Goal: Transaction & Acquisition: Purchase product/service

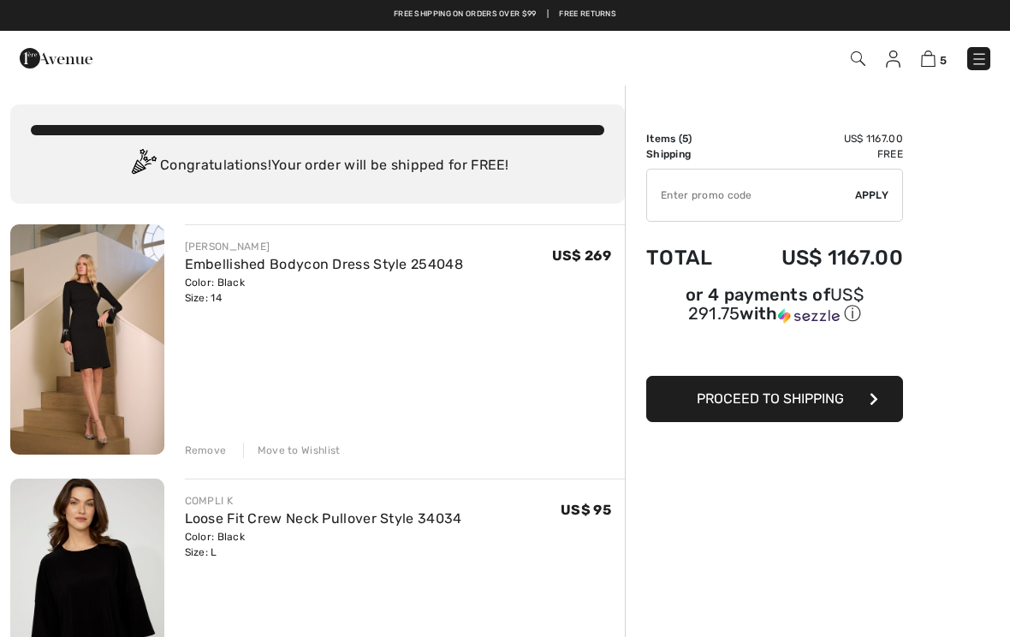
click at [104, 335] on img at bounding box center [87, 339] width 154 height 230
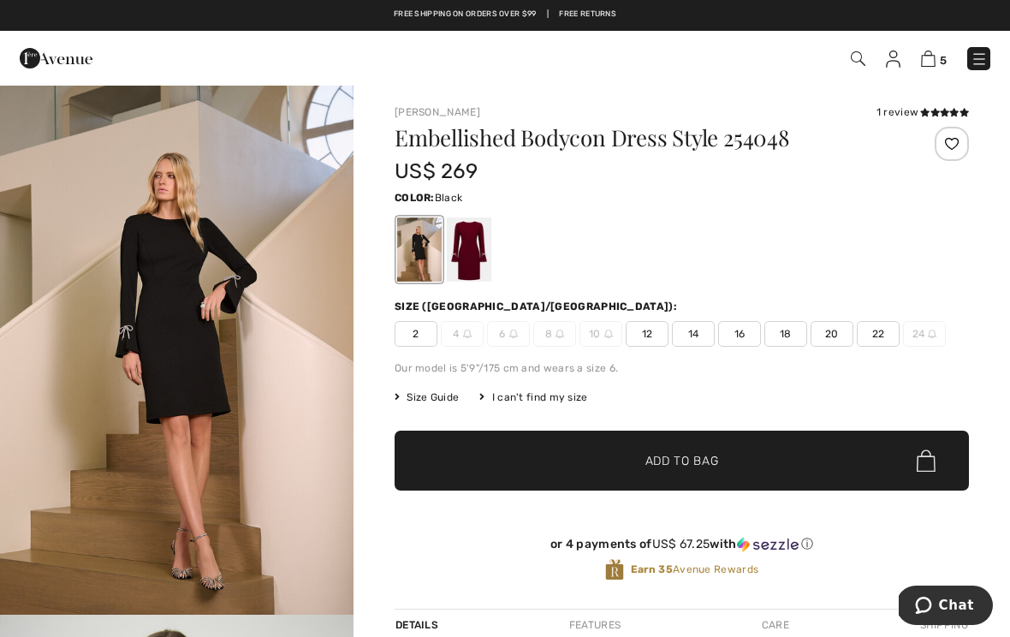
click at [651, 329] on span "12" at bounding box center [646, 334] width 43 height 26
click at [718, 460] on span "Add to Bag" at bounding box center [682, 461] width 74 height 18
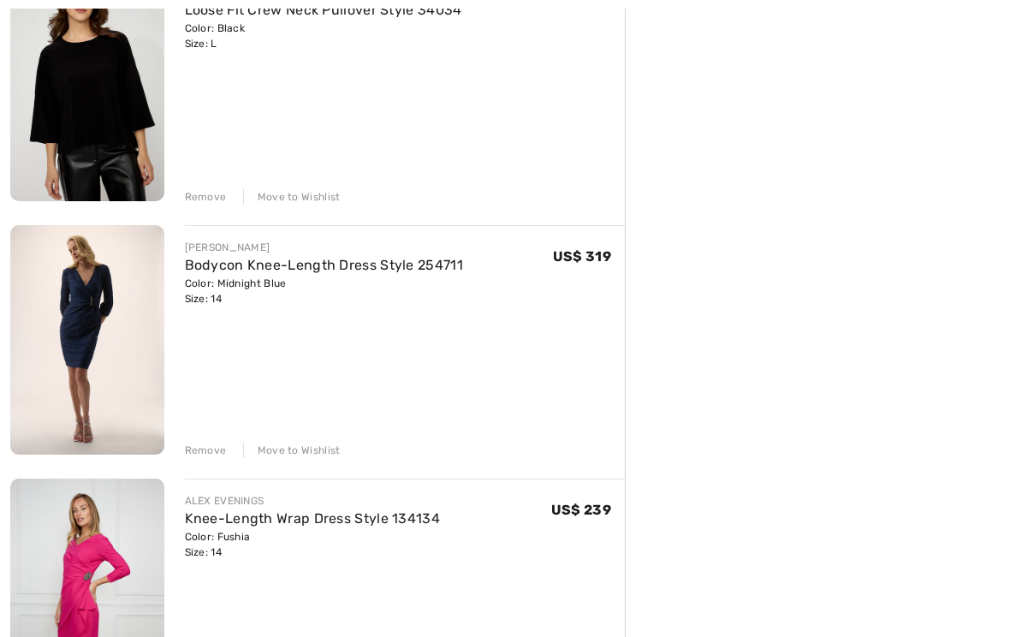
scroll to position [508, 0]
click at [99, 329] on img at bounding box center [87, 340] width 154 height 230
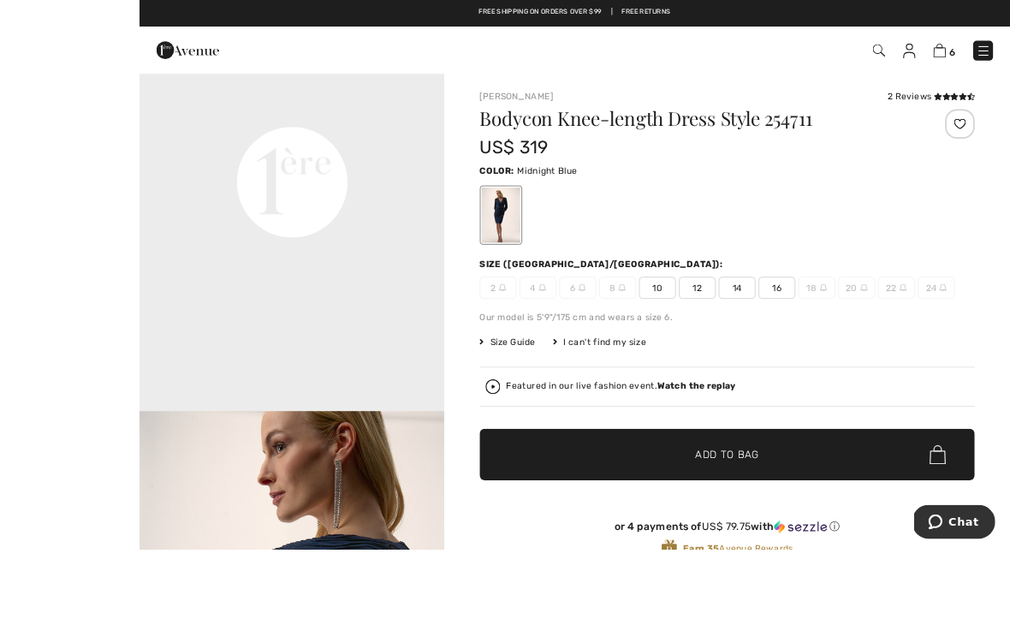
scroll to position [1, 0]
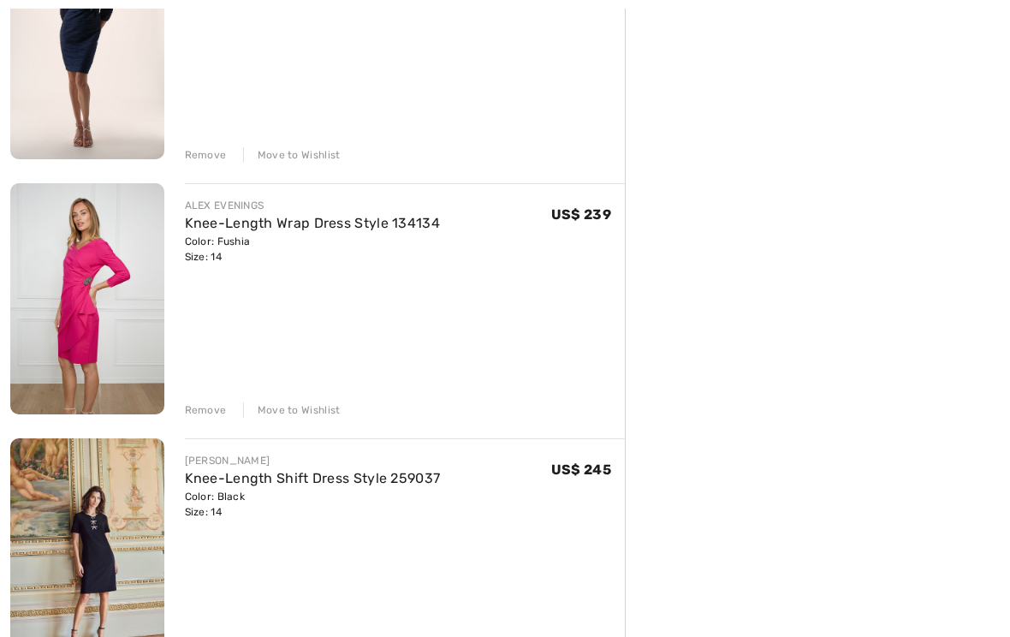
scroll to position [920, 0]
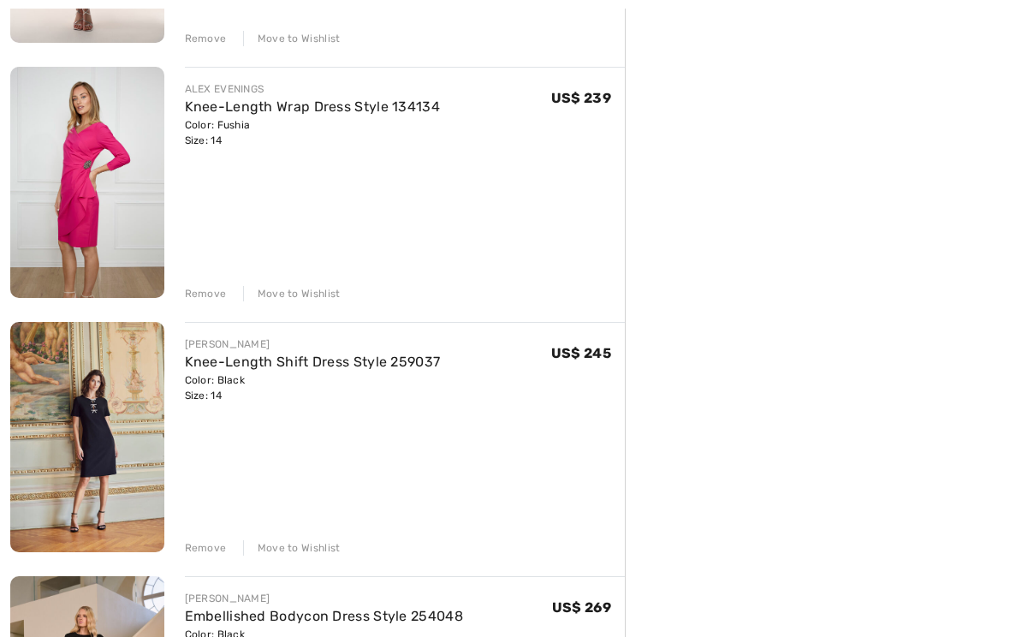
click at [97, 445] on img at bounding box center [87, 437] width 154 height 230
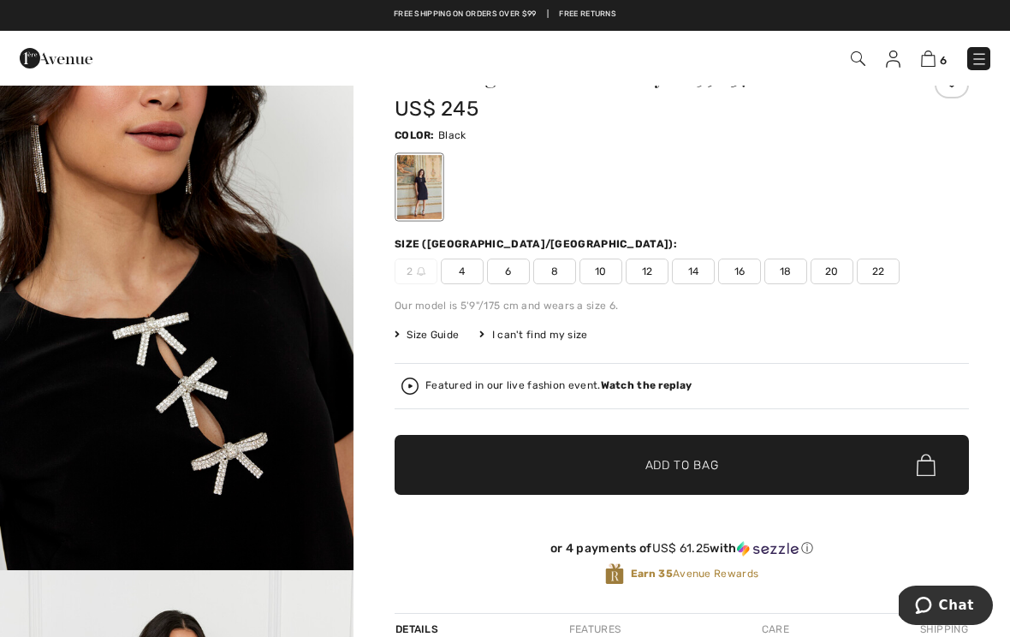
scroll to position [96, 0]
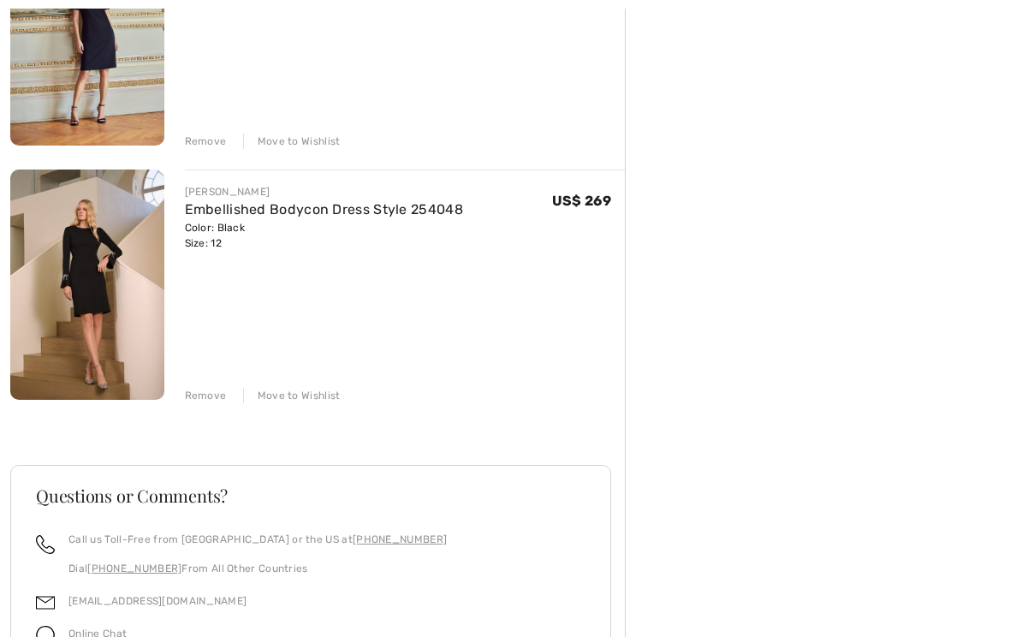
scroll to position [1326, 0]
click at [108, 307] on img at bounding box center [87, 284] width 154 height 230
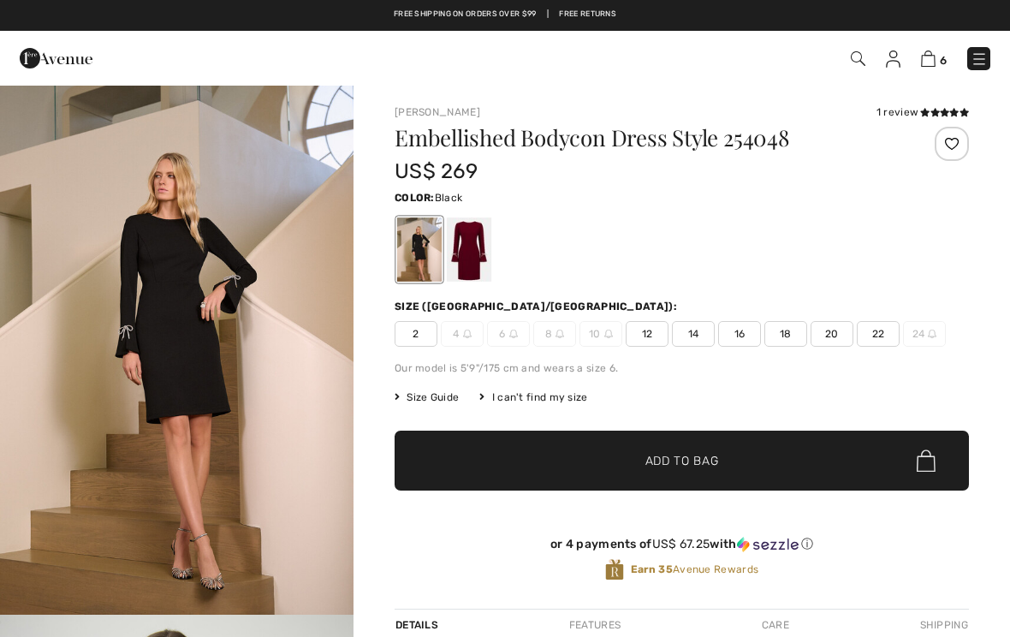
checkbox input "true"
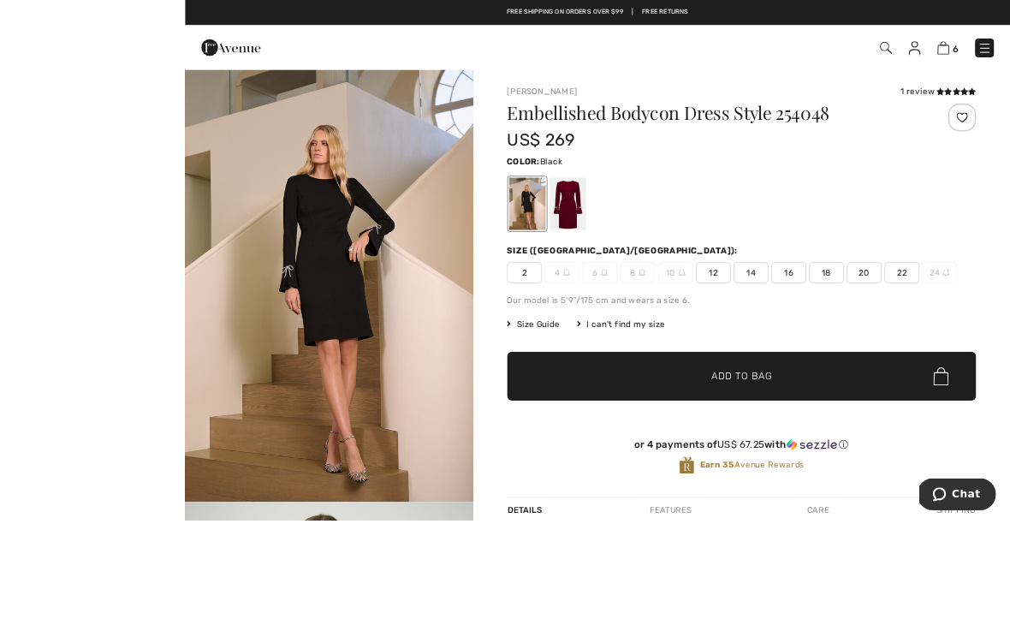
scroll to position [41, 0]
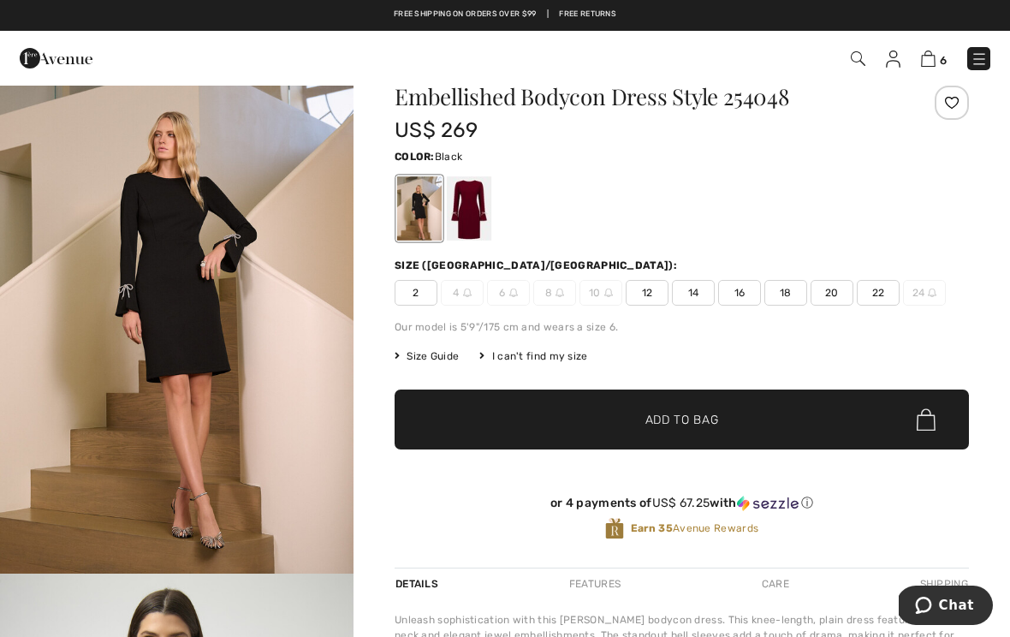
click at [192, 346] on img "1 / 6" at bounding box center [176, 308] width 353 height 530
click at [935, 60] on img at bounding box center [928, 58] width 15 height 16
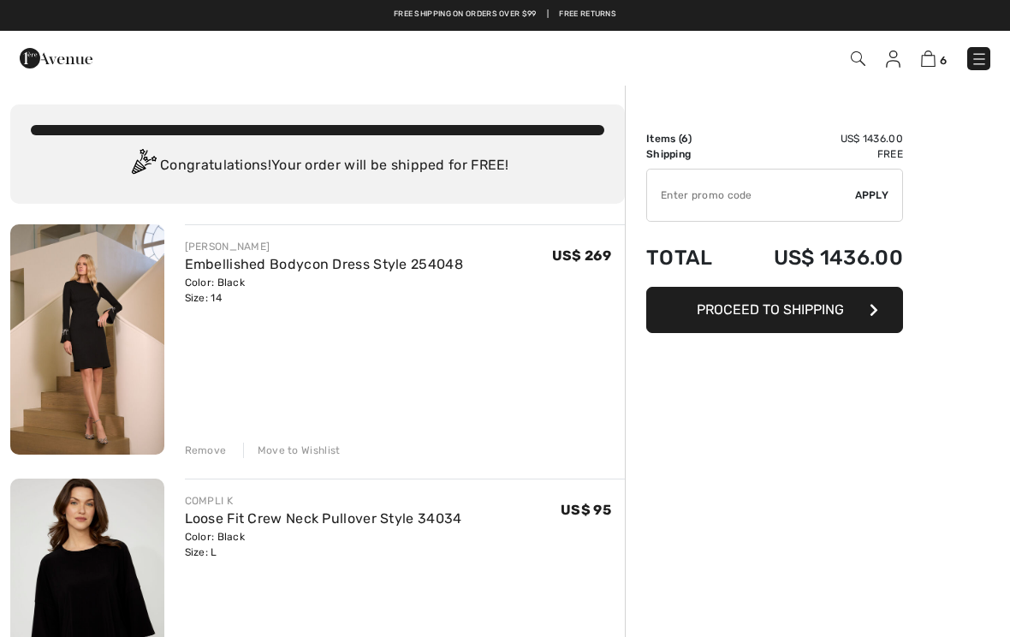
checkbox input "true"
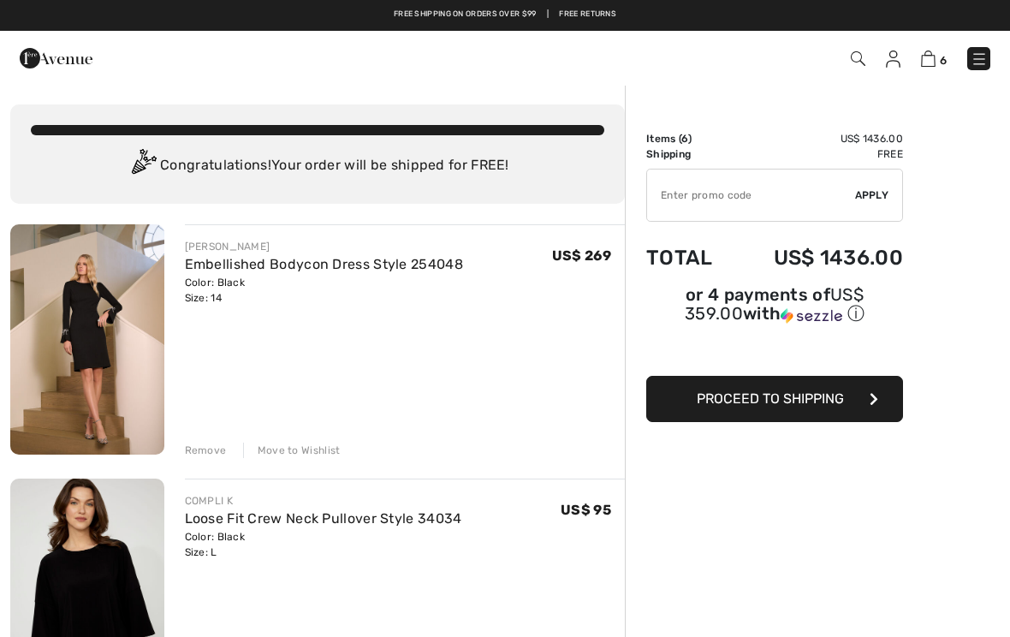
click at [295, 453] on div "Move to Wishlist" at bounding box center [292, 449] width 98 height 15
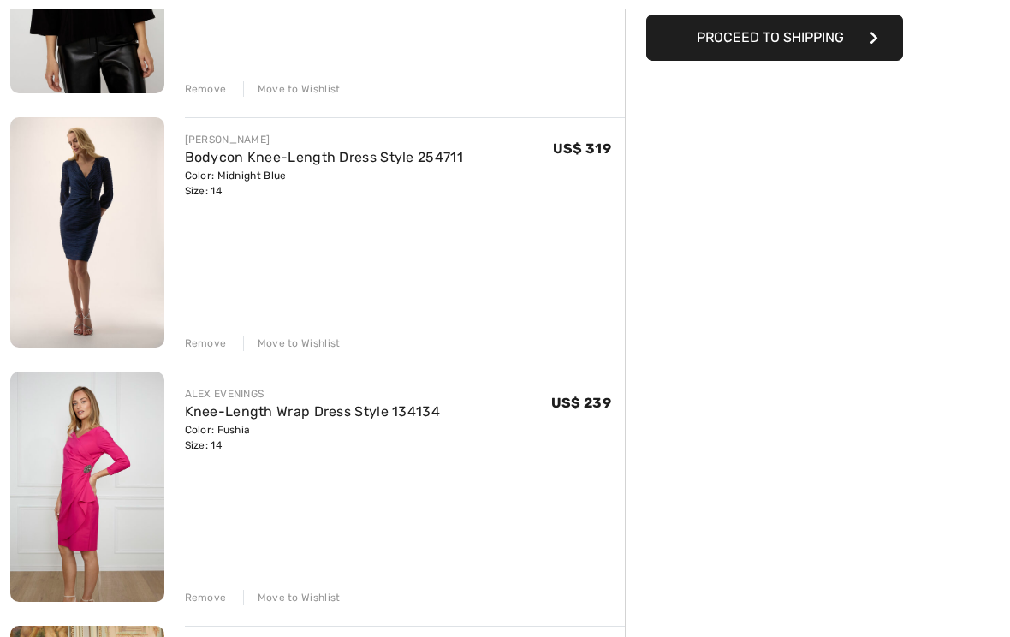
scroll to position [362, 0]
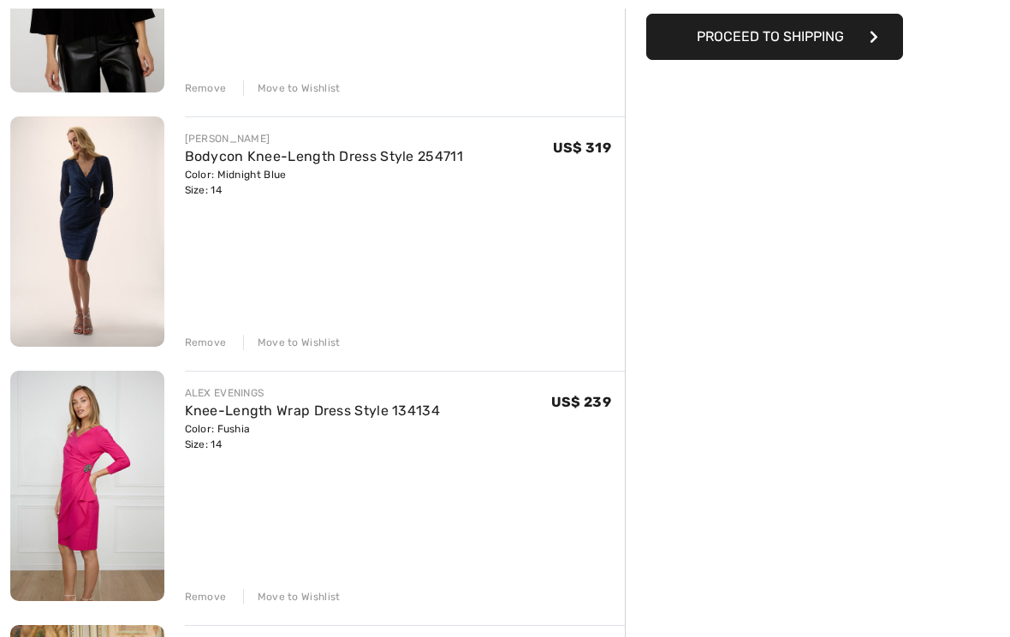
click at [80, 210] on img at bounding box center [87, 231] width 154 height 230
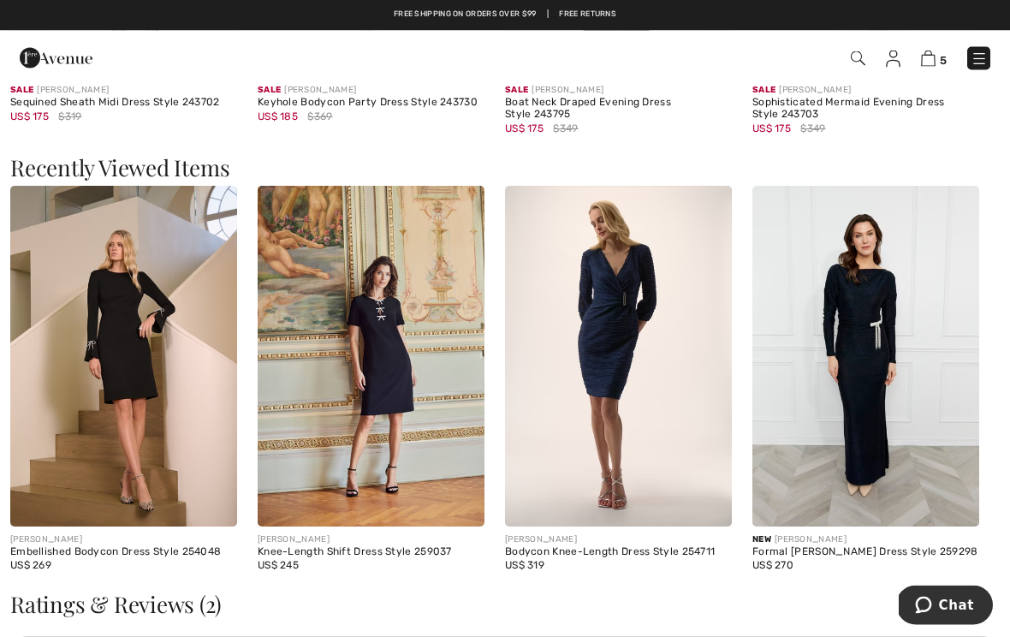
scroll to position [1923, 0]
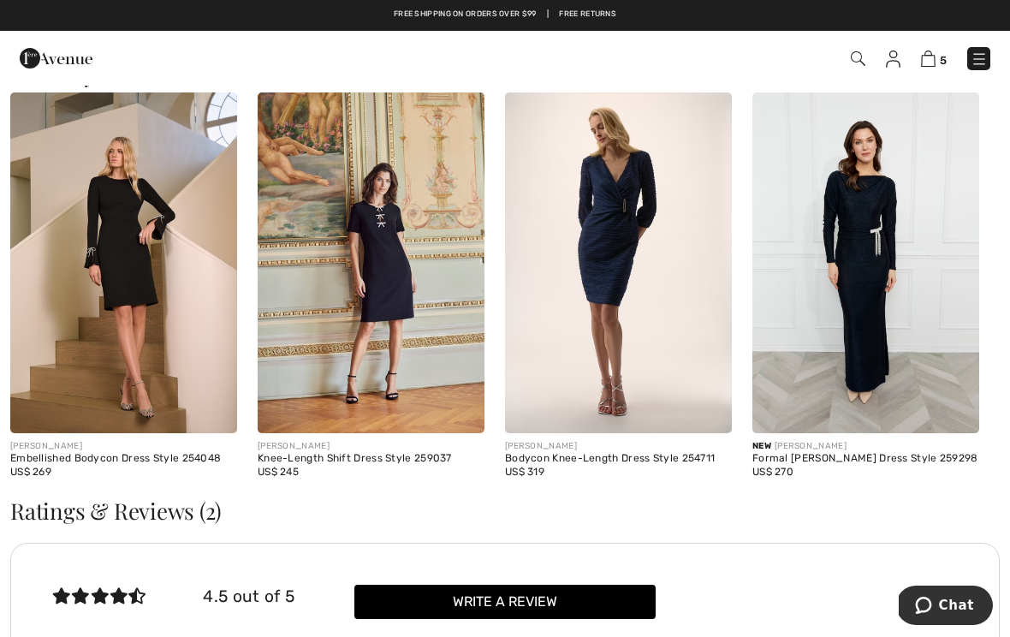
click at [877, 264] on img at bounding box center [865, 262] width 227 height 341
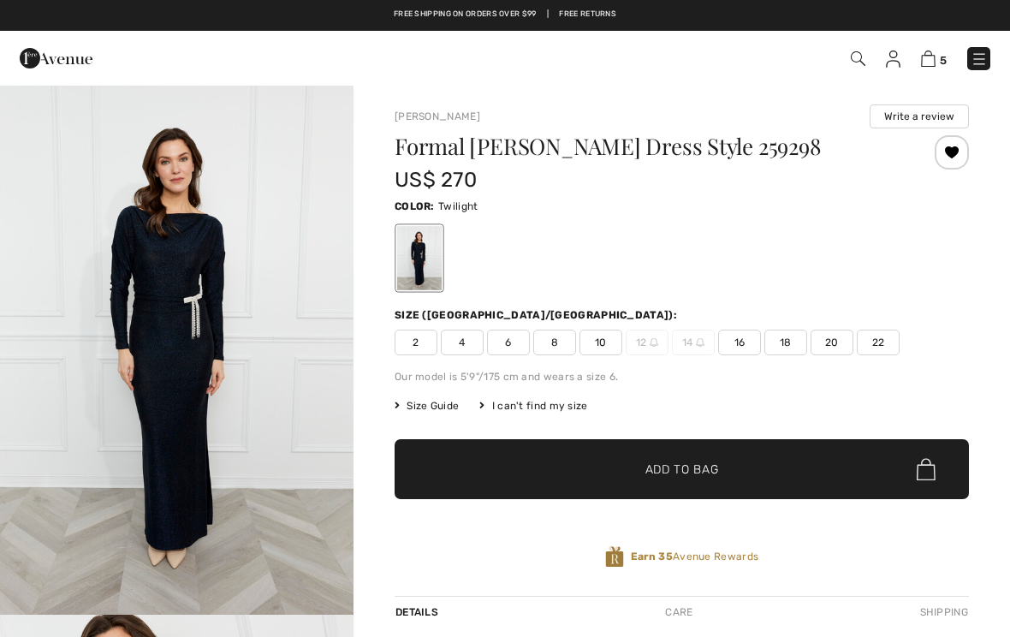
checkbox input "true"
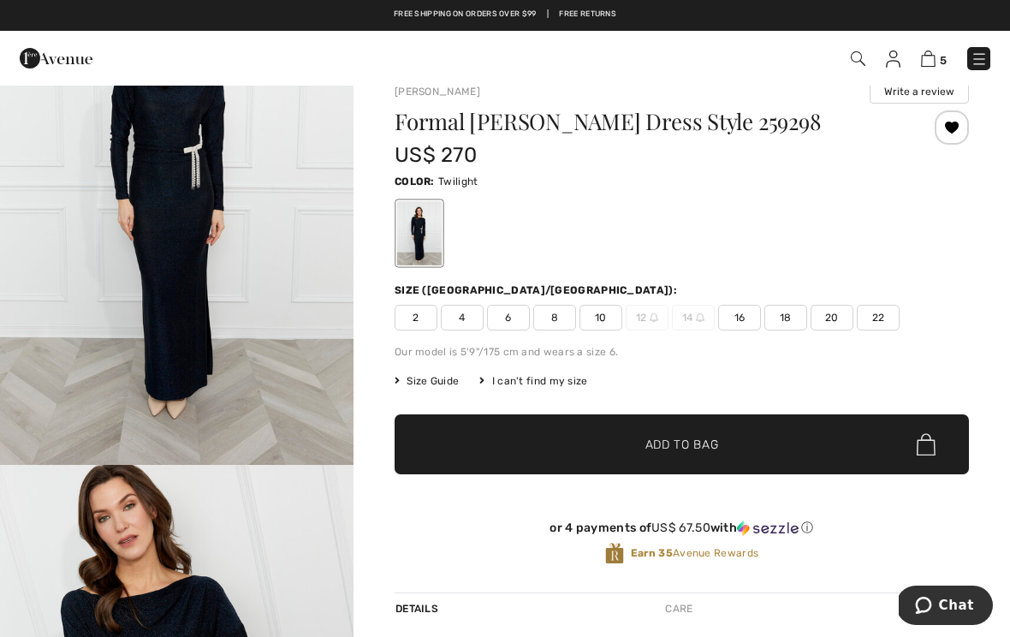
scroll to position [113, 0]
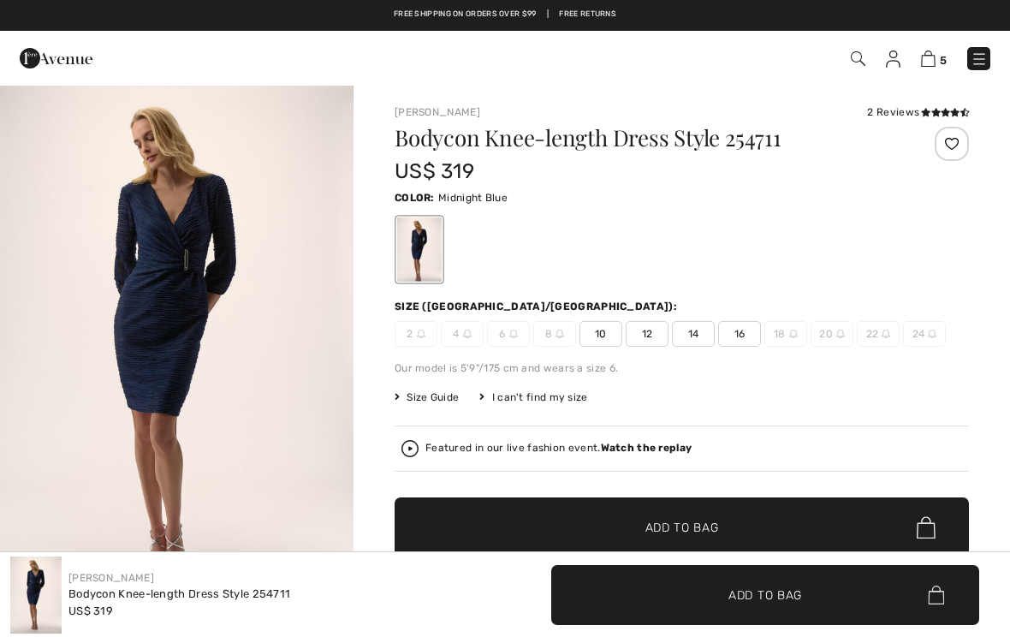
checkbox input "true"
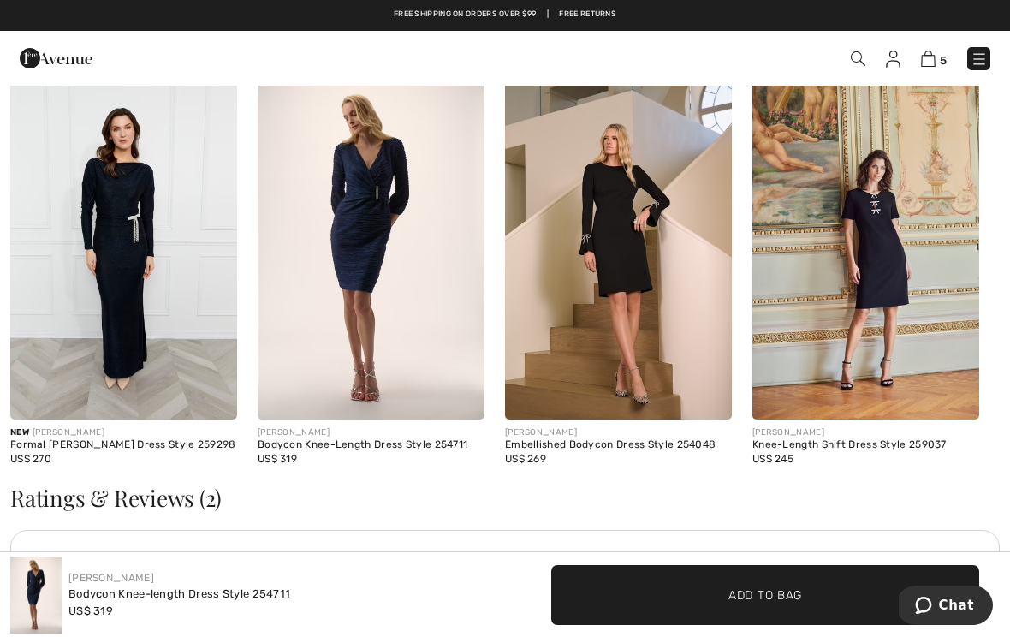
click at [352, 234] on img at bounding box center [371, 250] width 227 height 341
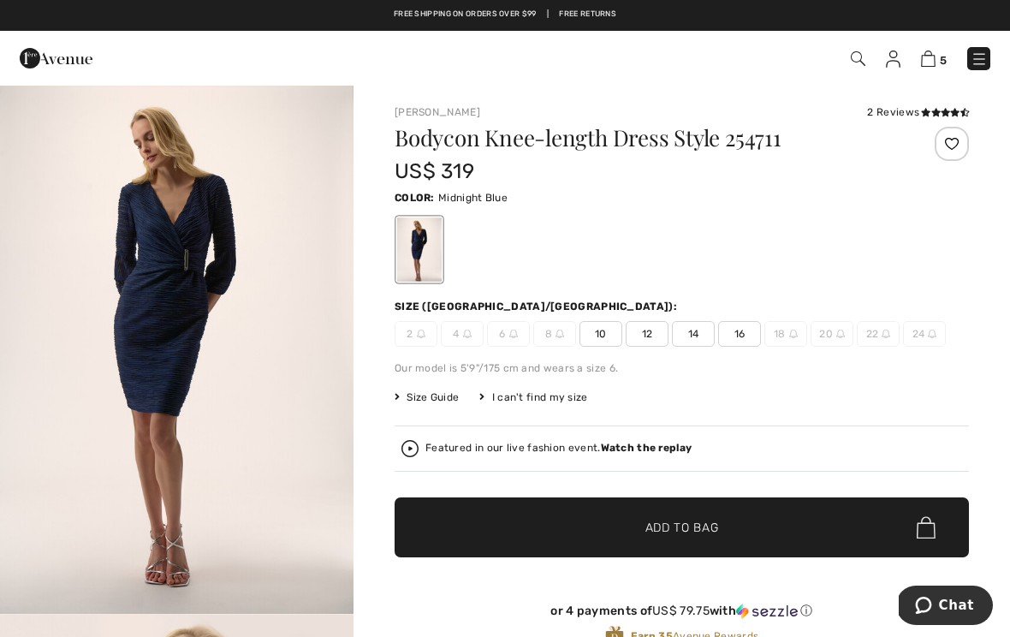
click at [144, 344] on img "1 / 6" at bounding box center [176, 349] width 353 height 530
click at [651, 332] on span "12" at bounding box center [646, 334] width 43 height 26
click at [684, 544] on span "✔ Added to Bag Add to Bag" at bounding box center [681, 527] width 574 height 60
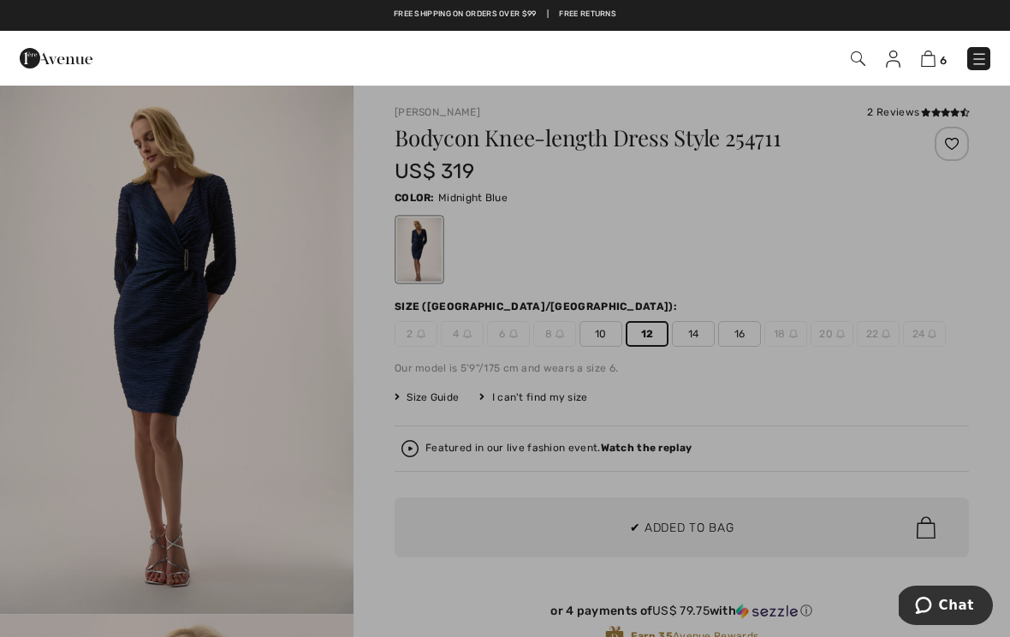
click at [246, 429] on div at bounding box center [505, 318] width 1010 height 637
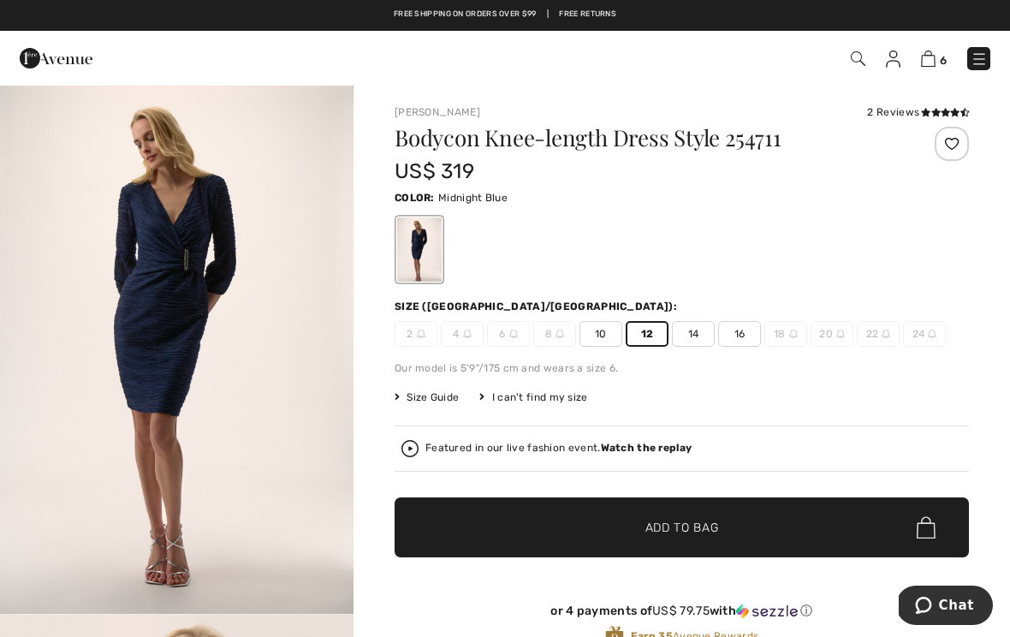
click at [894, 110] on div "2 Reviews" at bounding box center [918, 111] width 102 height 15
click at [909, 111] on div "2 Reviews" at bounding box center [918, 111] width 102 height 15
click at [882, 109] on div "2 Reviews" at bounding box center [918, 111] width 102 height 15
click at [946, 114] on icon at bounding box center [944, 112] width 9 height 9
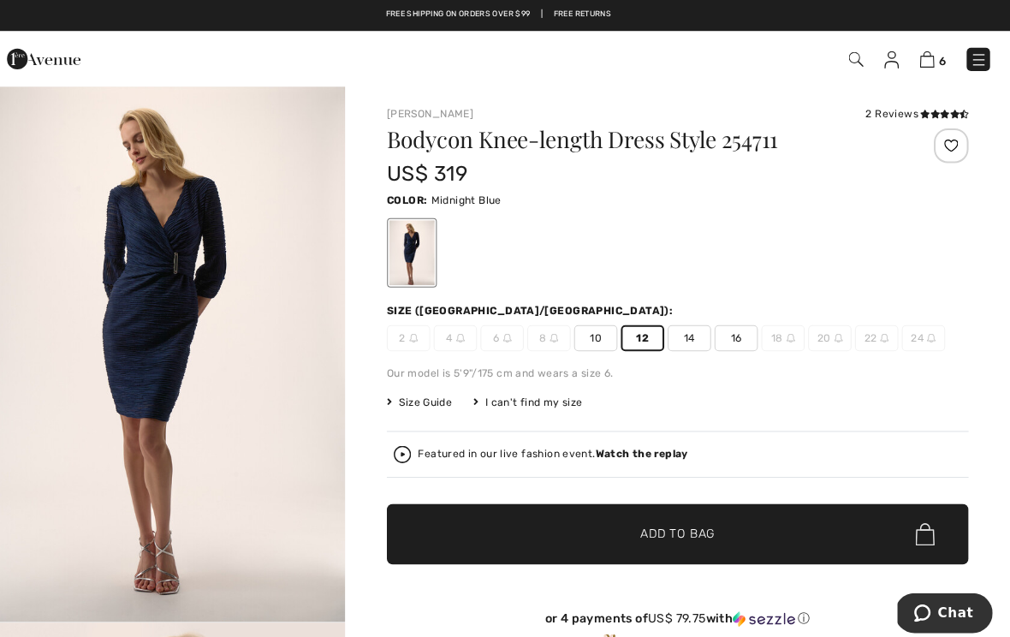
click at [921, 60] on img at bounding box center [928, 58] width 15 height 16
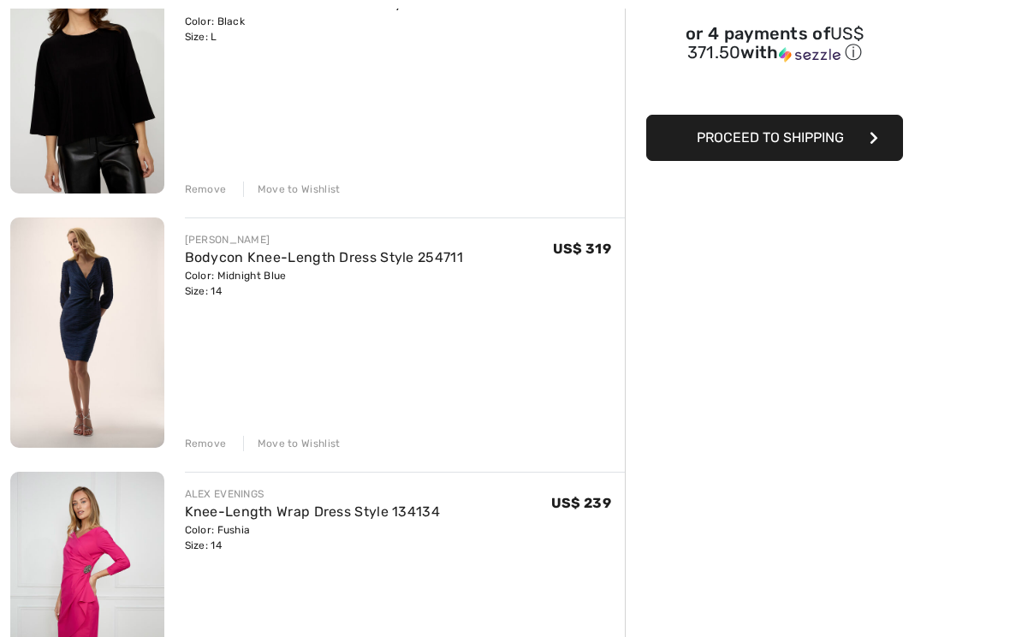
scroll to position [318, 0]
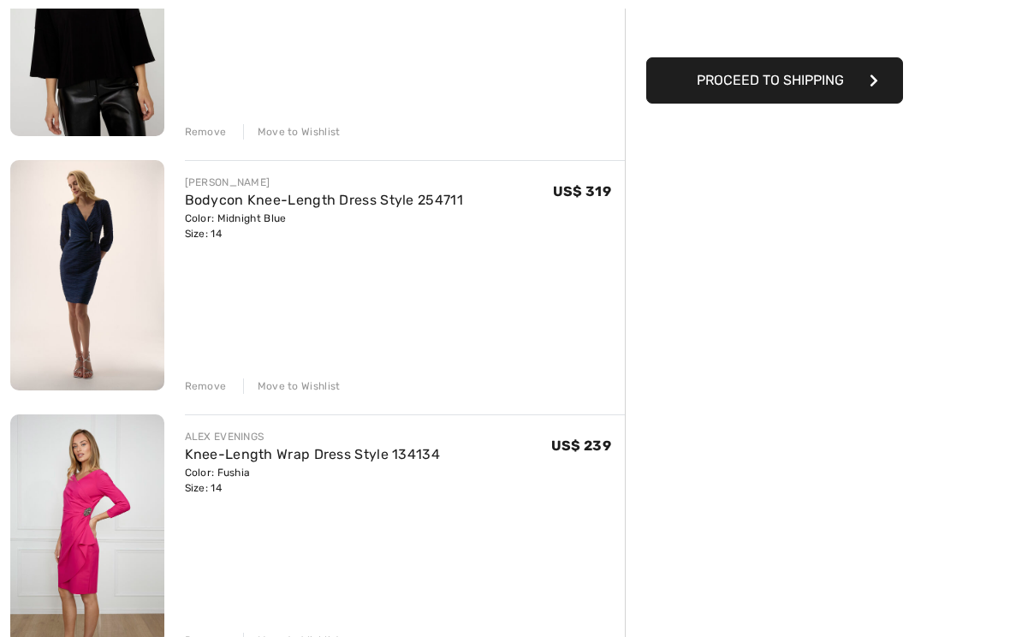
click at [305, 383] on div "Move to Wishlist" at bounding box center [292, 385] width 98 height 15
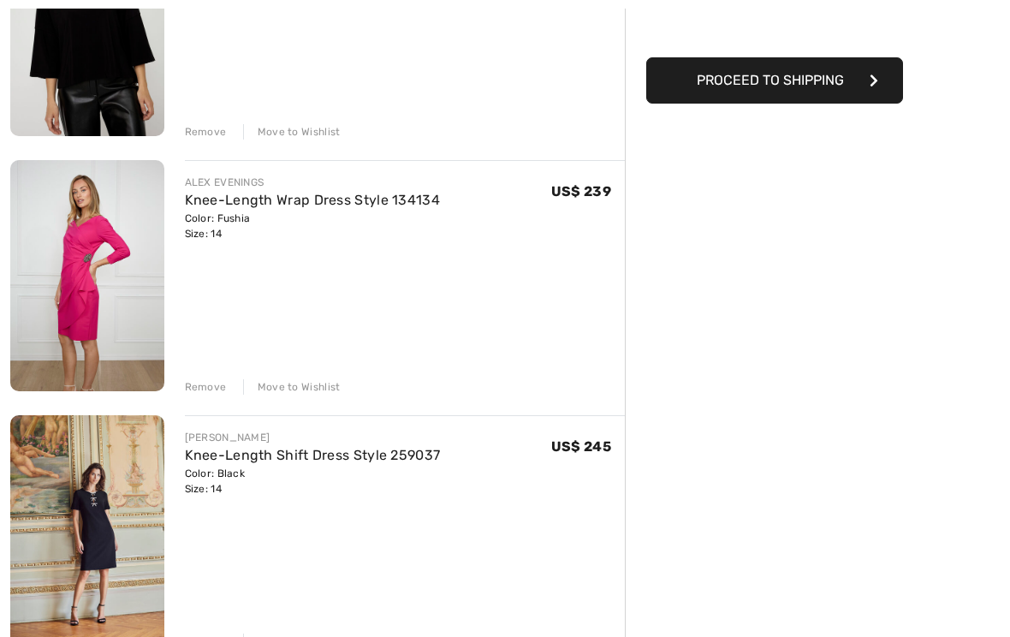
click at [299, 394] on div "Move to Wishlist" at bounding box center [292, 386] width 98 height 15
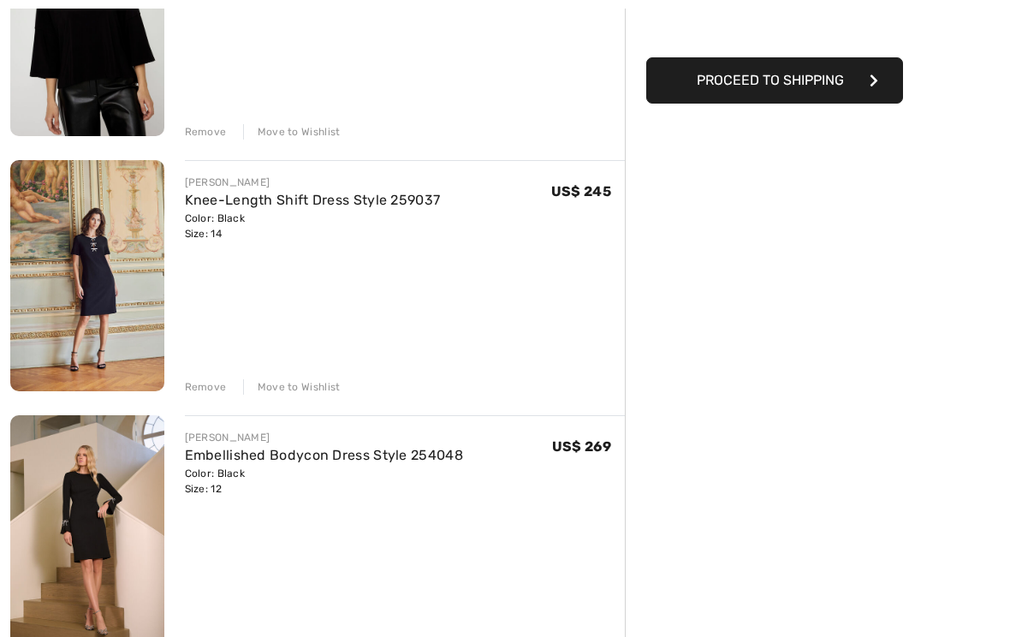
click at [311, 389] on div "Move to Wishlist" at bounding box center [292, 386] width 98 height 15
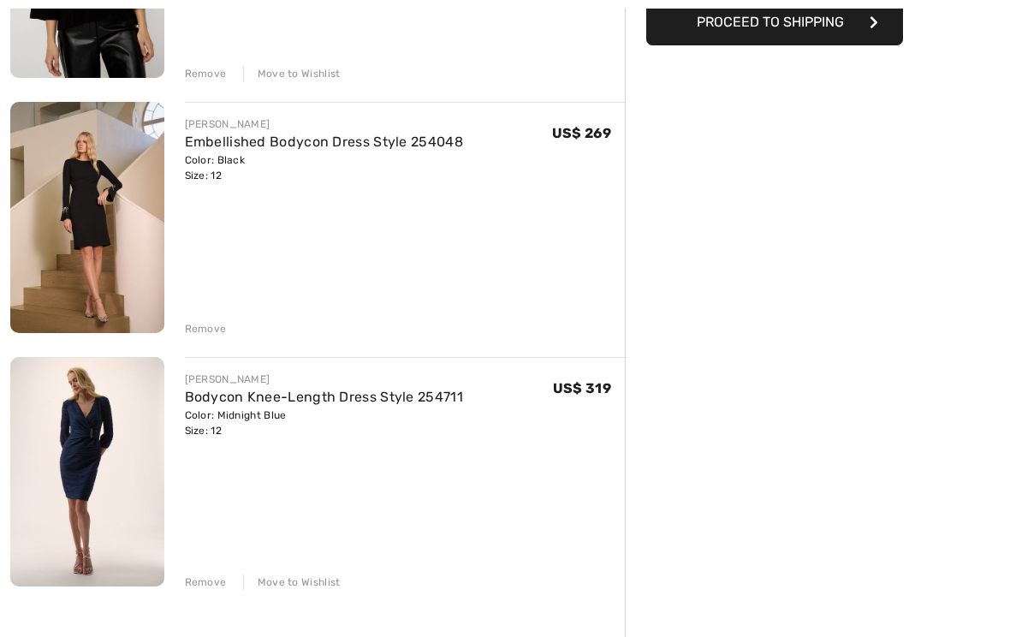
scroll to position [376, 0]
click at [307, 148] on link "Embellished Bodycon Dress Style 254048" at bounding box center [324, 142] width 278 height 16
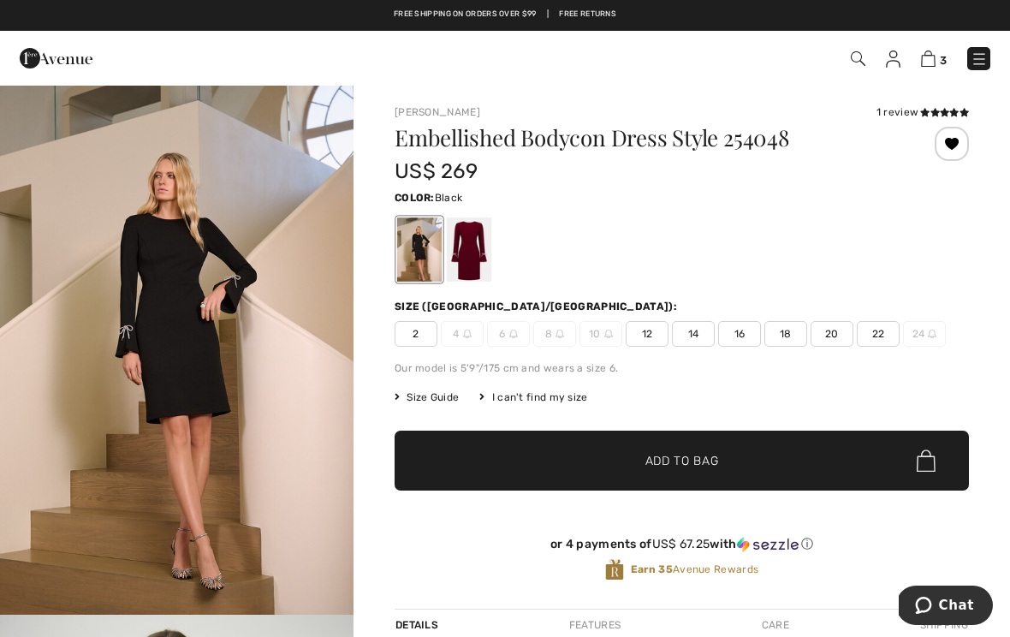
click at [956, 140] on div at bounding box center [951, 144] width 34 height 34
click at [897, 63] on img at bounding box center [893, 58] width 15 height 17
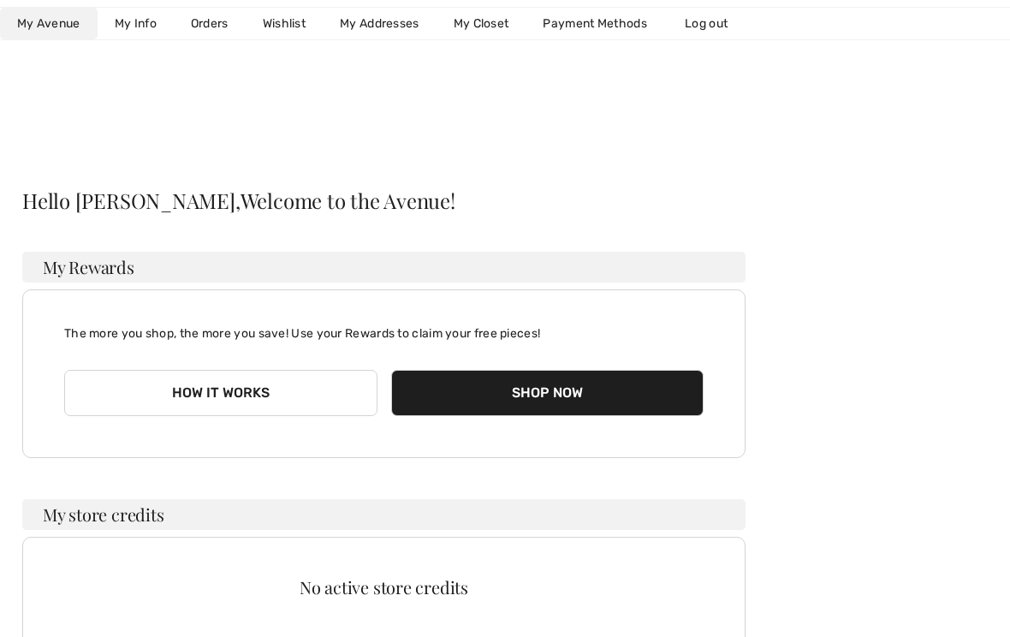
checkbox input "true"
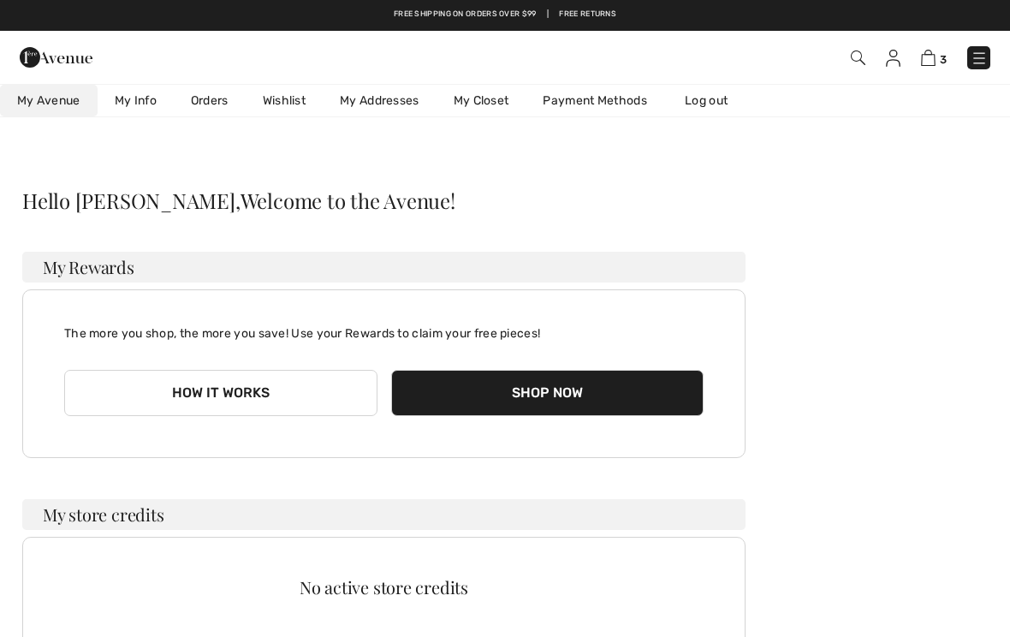
click at [933, 52] on img at bounding box center [928, 58] width 15 height 16
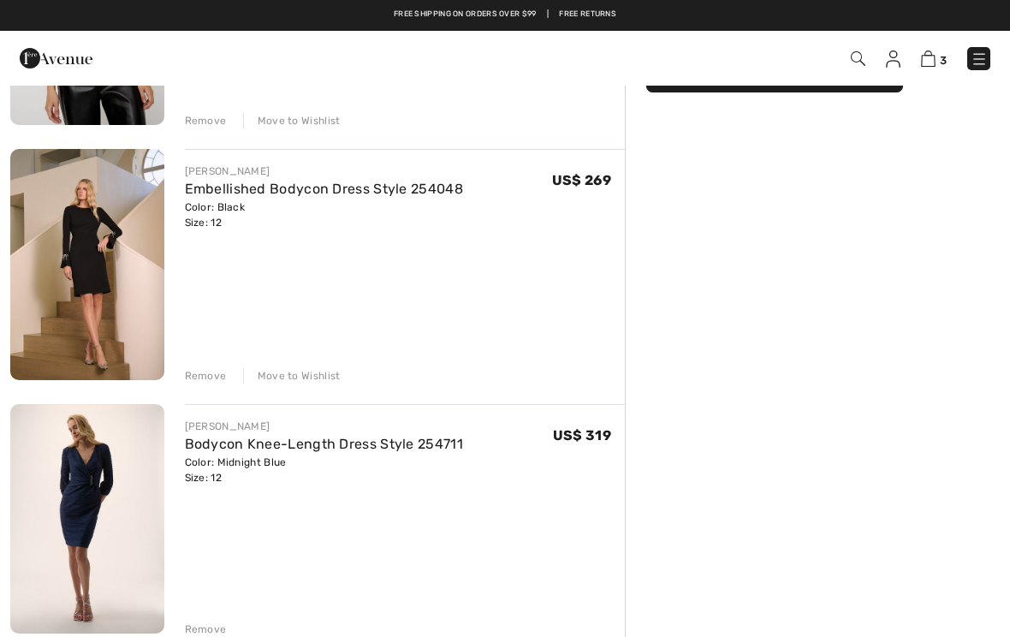
scroll to position [309, 0]
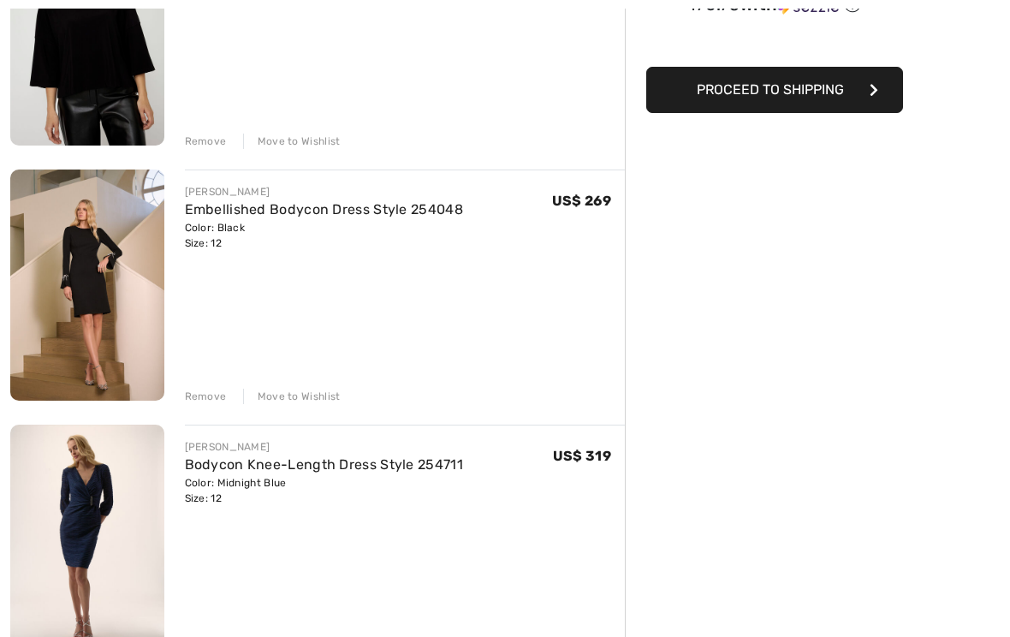
click at [80, 314] on img at bounding box center [87, 284] width 154 height 230
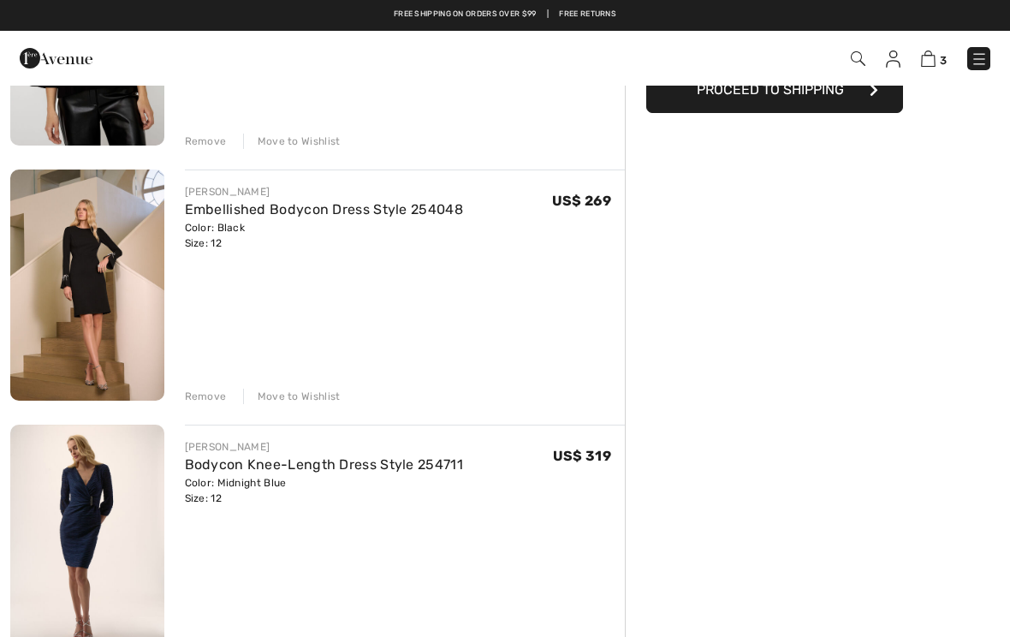
click at [319, 394] on div "Move to Wishlist" at bounding box center [292, 395] width 98 height 15
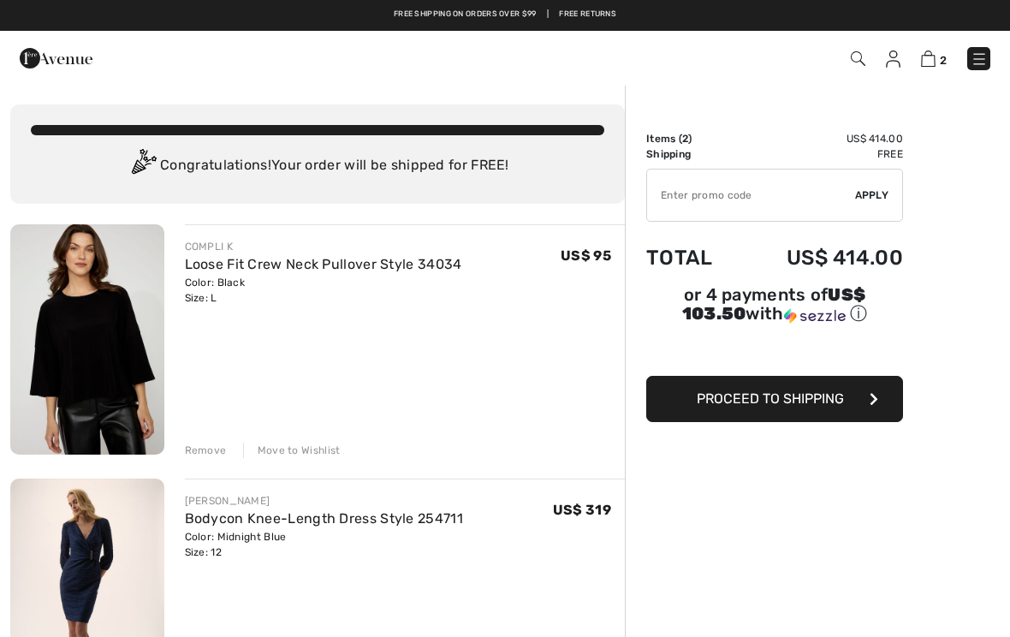
click at [792, 406] on span "Proceed to Shipping" at bounding box center [769, 398] width 147 height 16
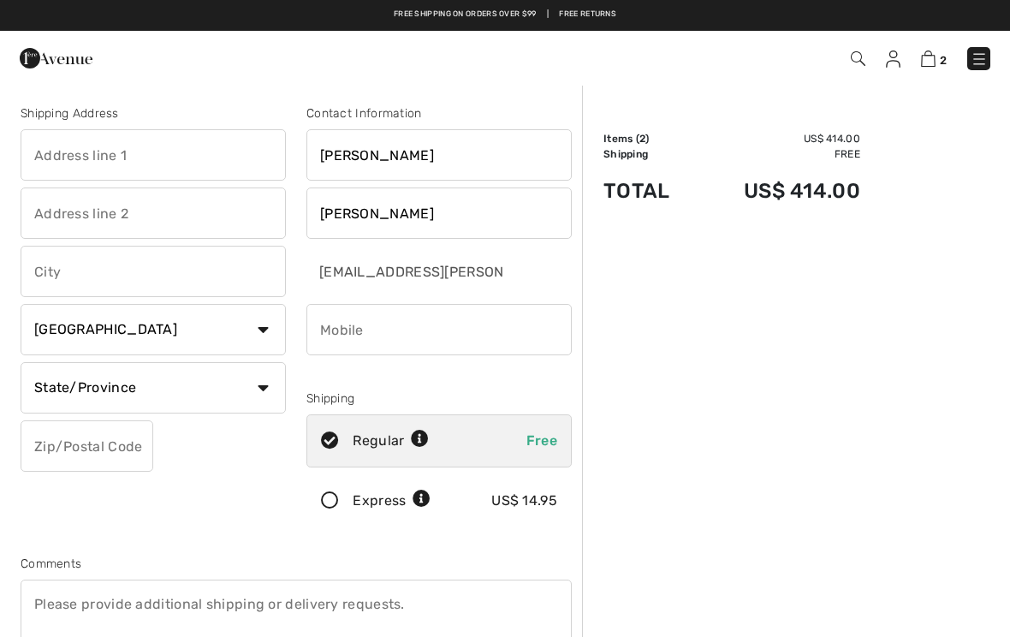
click at [117, 161] on input "text" at bounding box center [153, 154] width 265 height 51
type input "105 Links of Leith"
type input "[GEOGRAPHIC_DATA]"
select select "0"
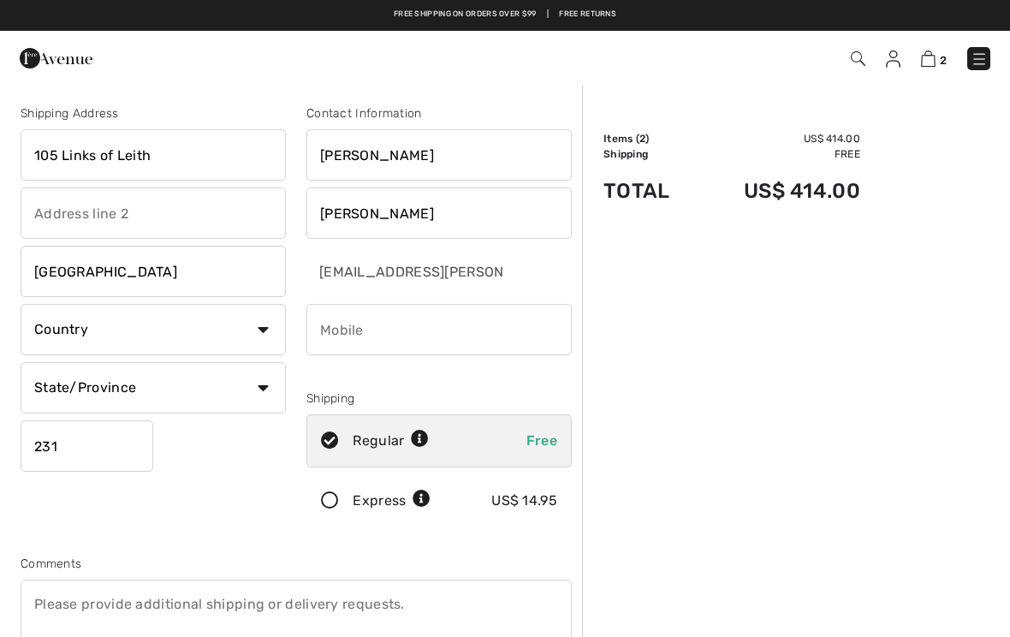
type input "23188"
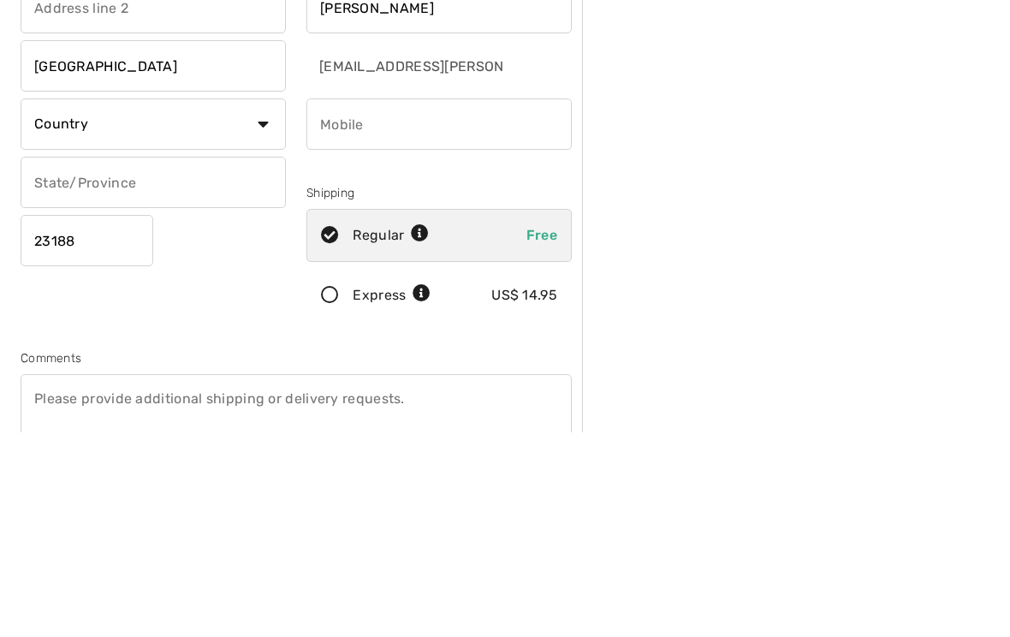
click at [255, 304] on select "Country [GEOGRAPHIC_DATA] [GEOGRAPHIC_DATA] [GEOGRAPHIC_DATA] [GEOGRAPHIC_DATA]…" at bounding box center [153, 329] width 265 height 51
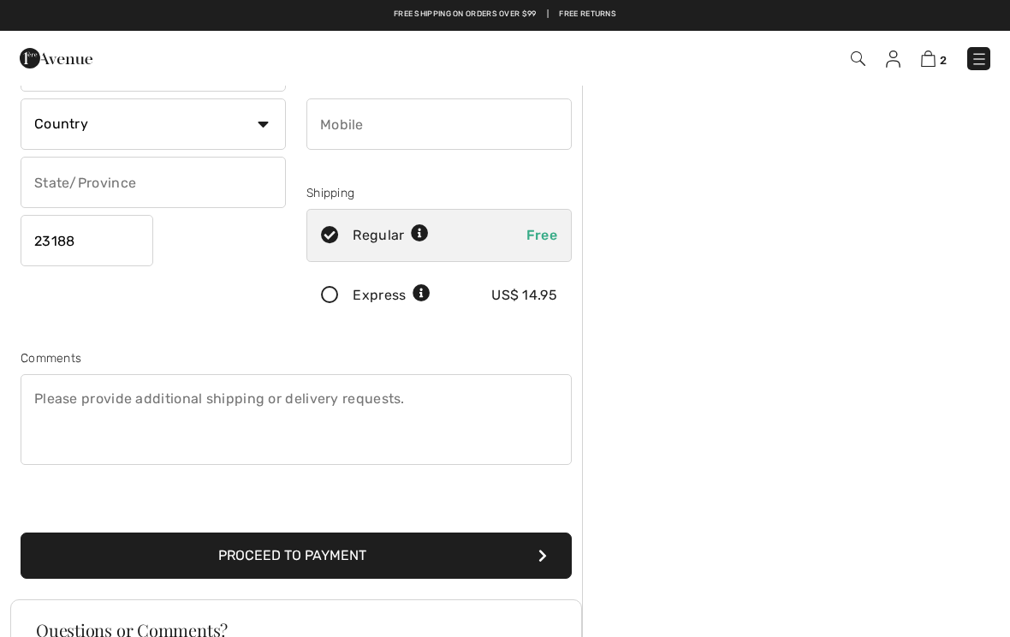
select select "US"
click at [267, 192] on select "State/Province Alabama Alaska American Samoa Arizona Arkansas California Colora…" at bounding box center [153, 182] width 265 height 51
select select "VA"
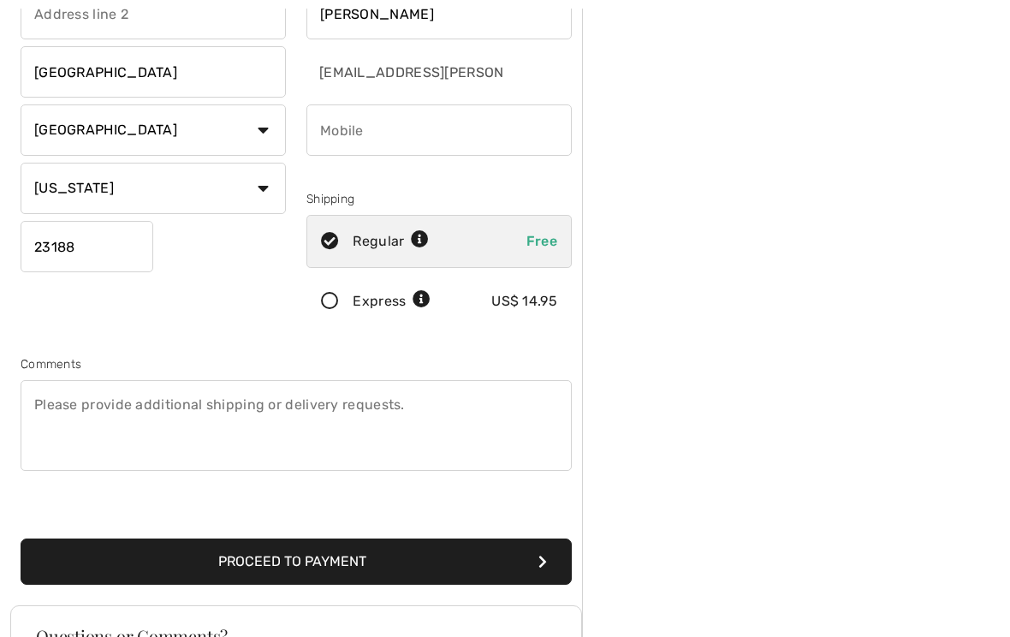
scroll to position [202, 0]
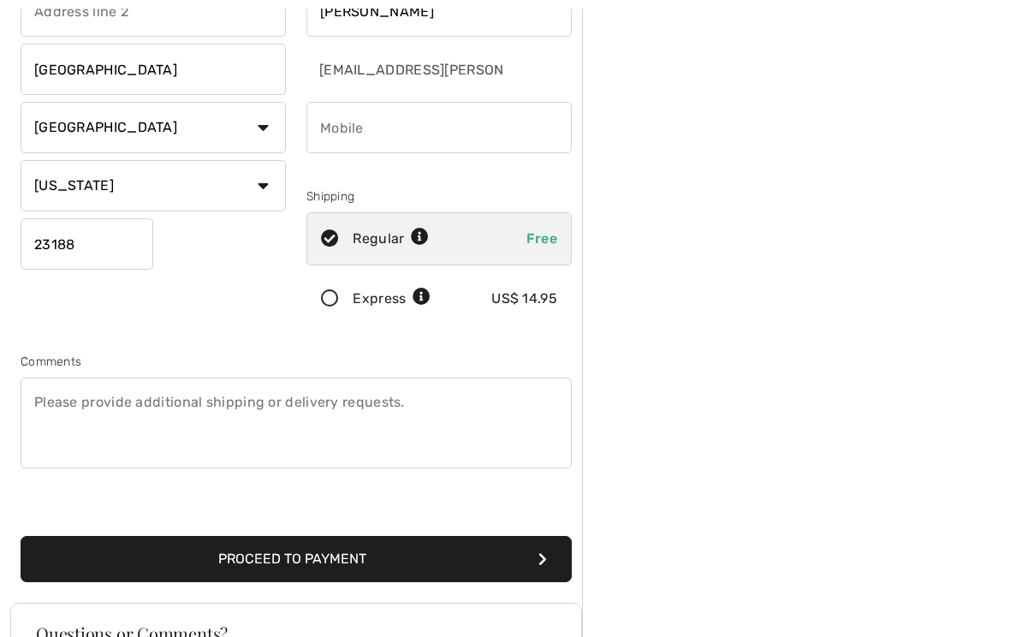
click at [546, 561] on icon "submit" at bounding box center [542, 559] width 9 height 14
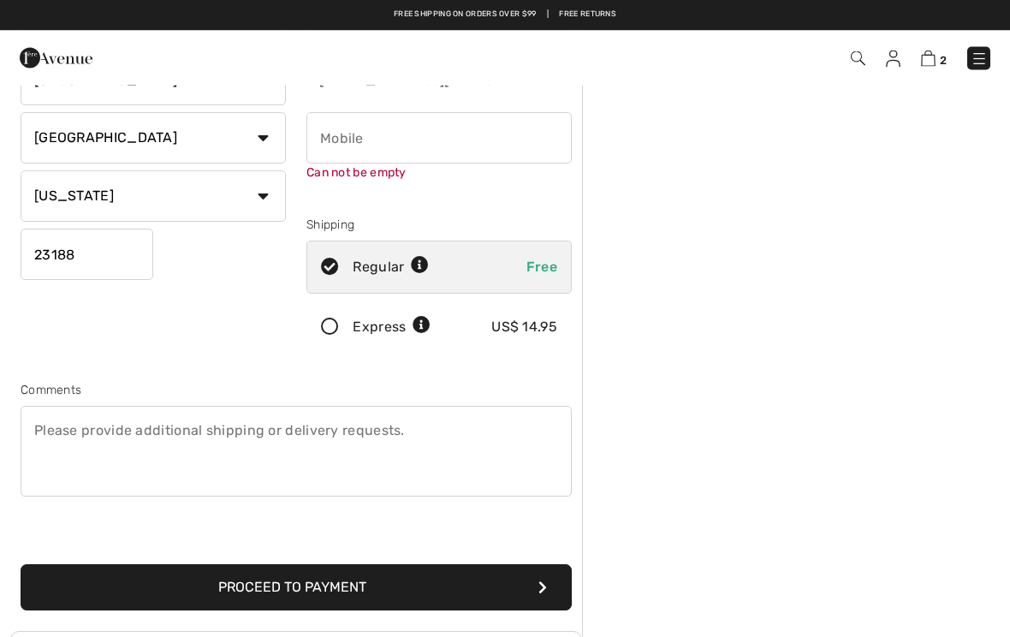
scroll to position [181, 0]
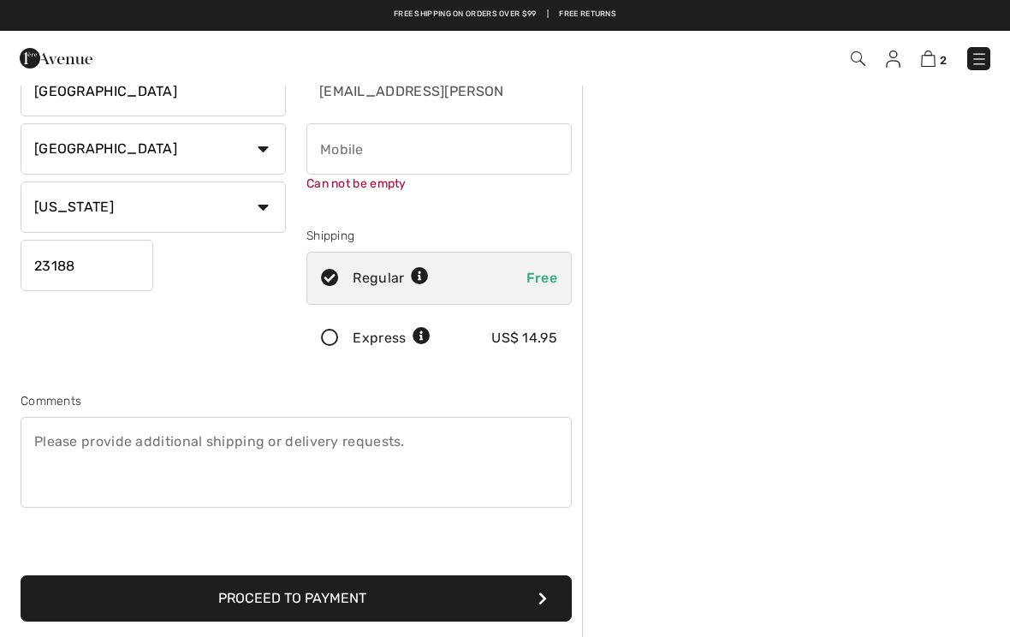
click at [352, 148] on input "phone" at bounding box center [438, 148] width 265 height 51
type input "7575656470"
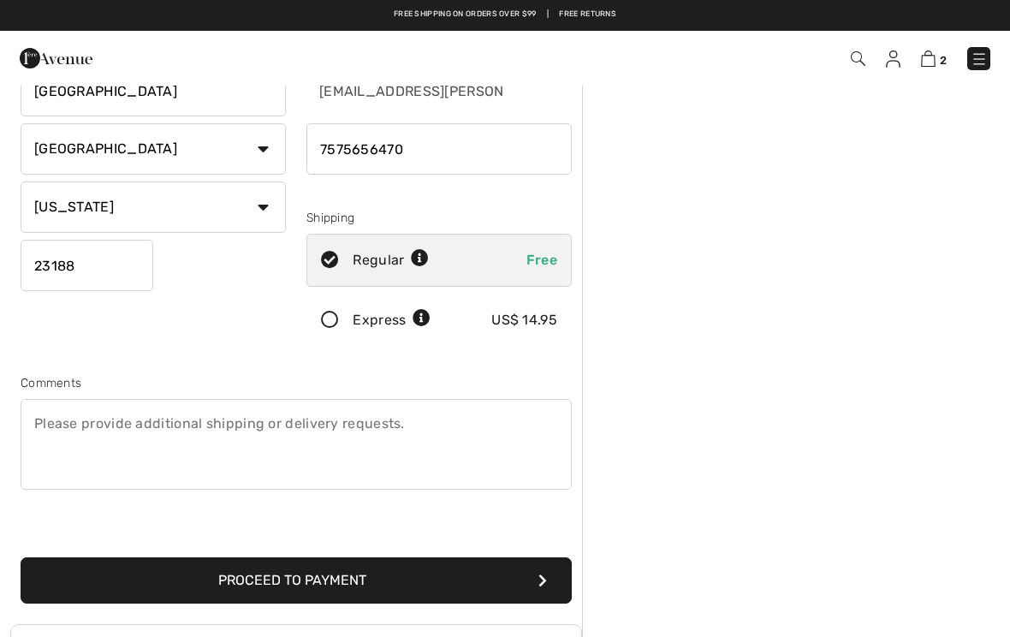
click at [541, 580] on icon "submit" at bounding box center [542, 580] width 9 height 14
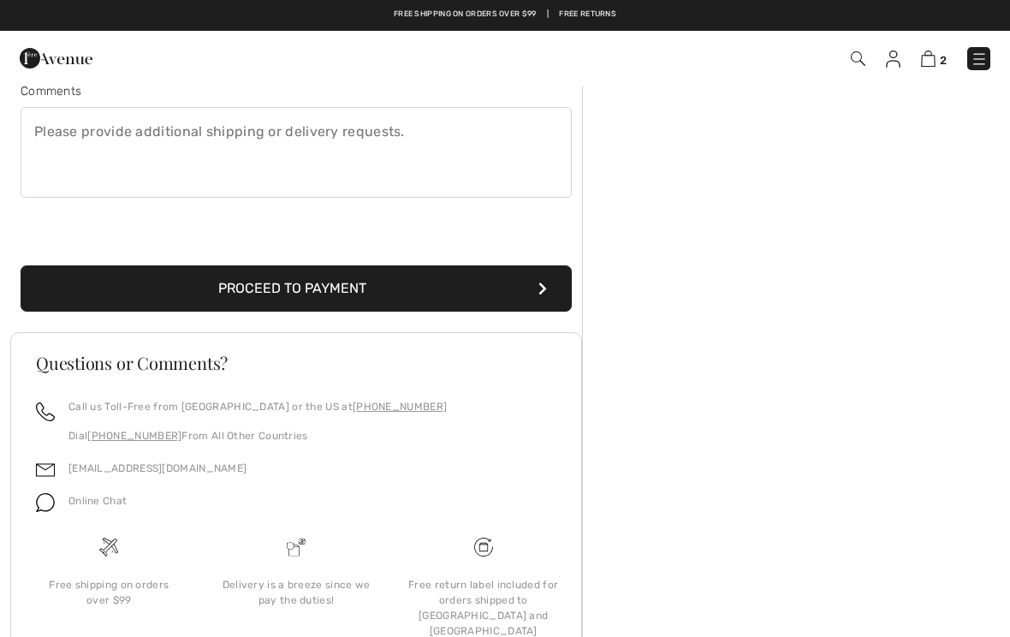
scroll to position [471, 0]
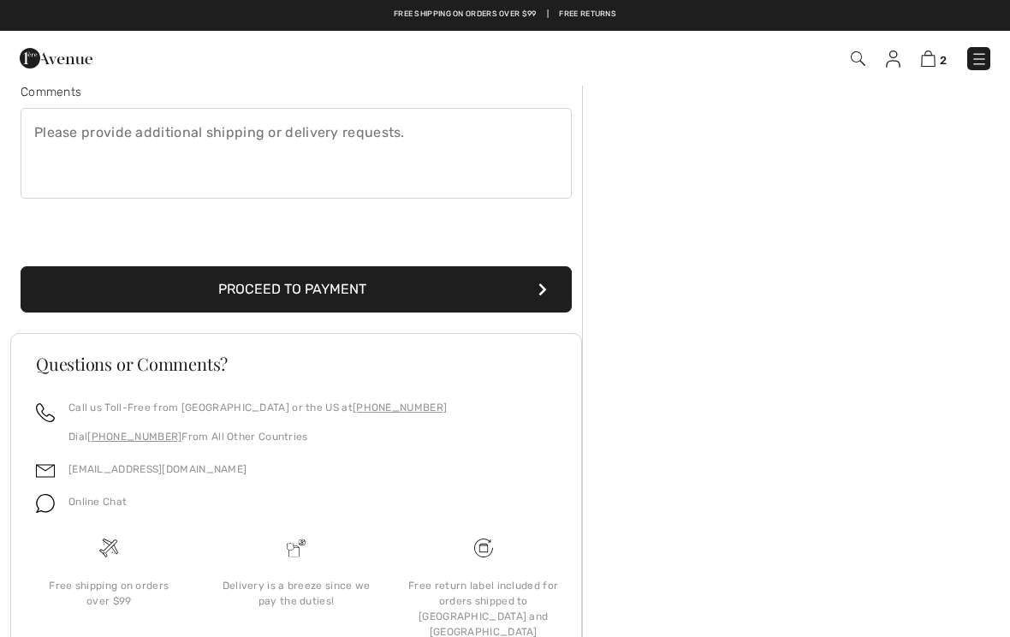
click at [538, 281] on button "Proceed to Payment" at bounding box center [296, 289] width 551 height 46
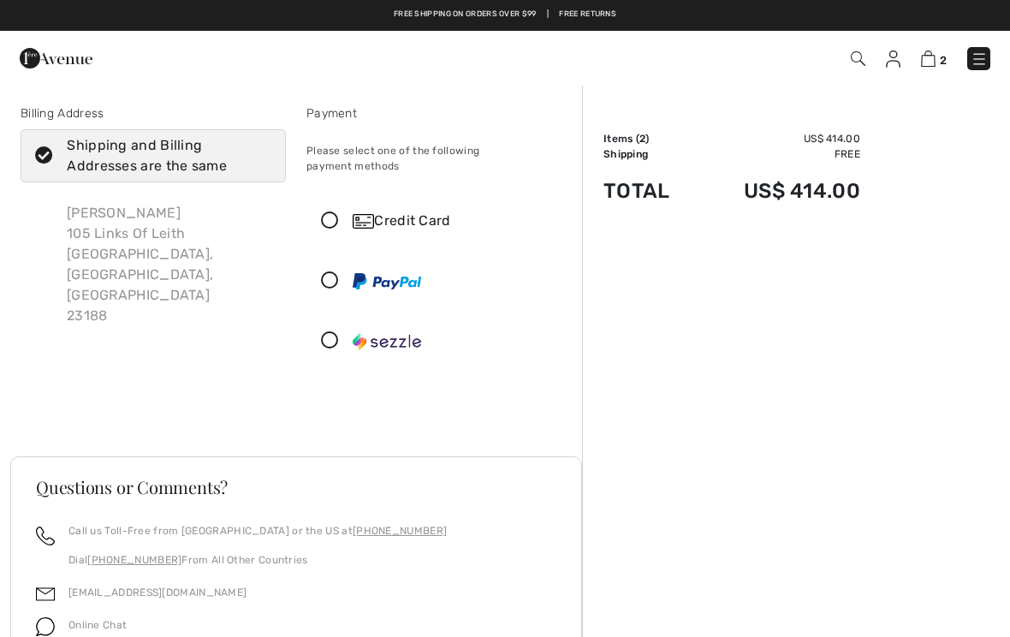
click at [329, 212] on icon at bounding box center [329, 221] width 45 height 18
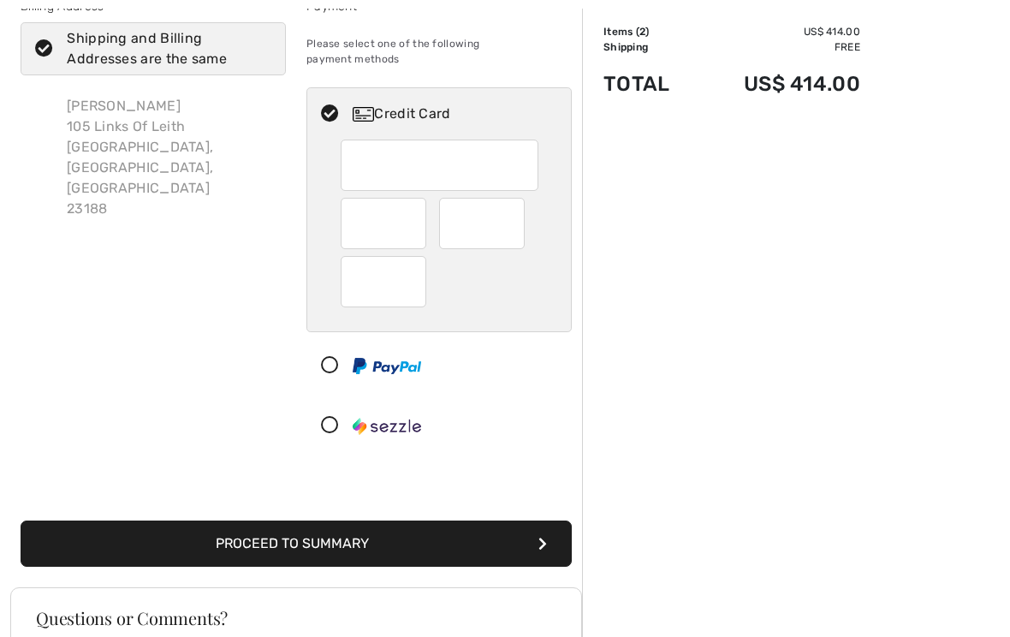
scroll to position [106, 0]
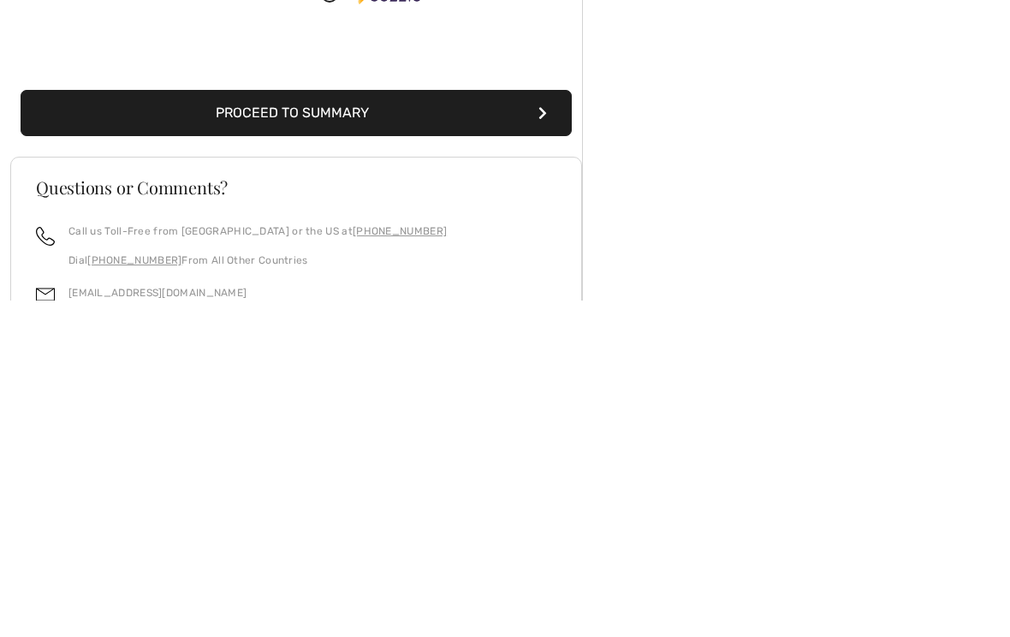
click at [457, 426] on button "Proceed to Summary" at bounding box center [296, 449] width 551 height 46
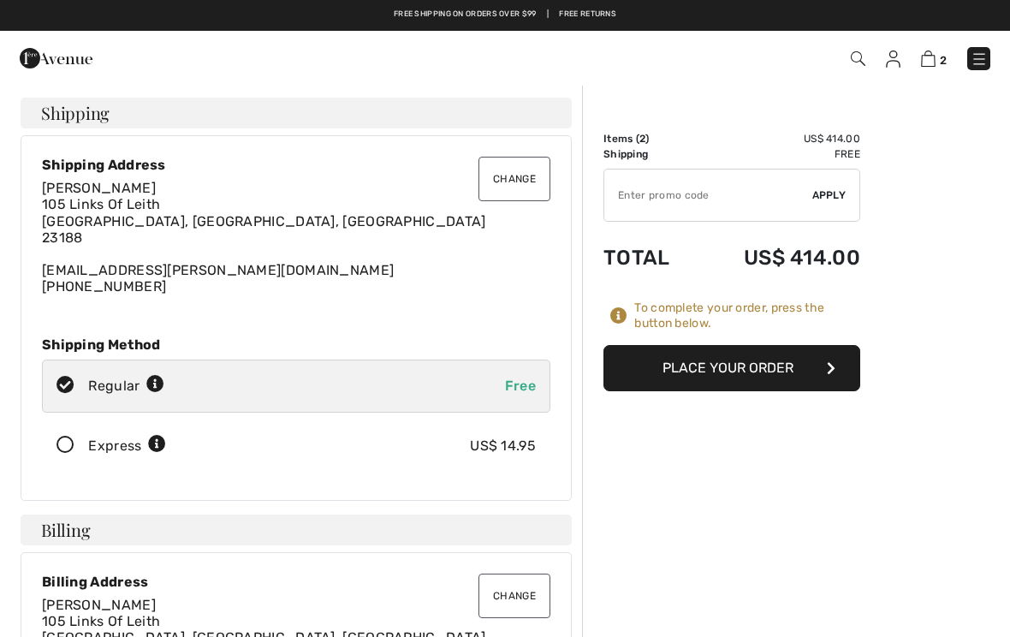
click at [796, 376] on button "Place Your Order" at bounding box center [731, 368] width 257 height 46
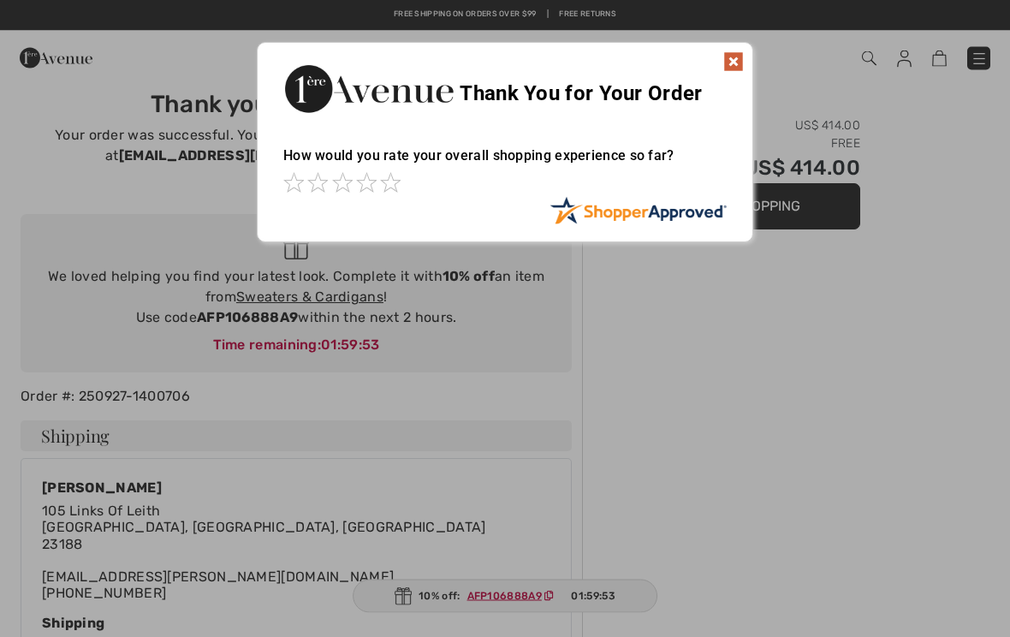
scroll to position [4, 0]
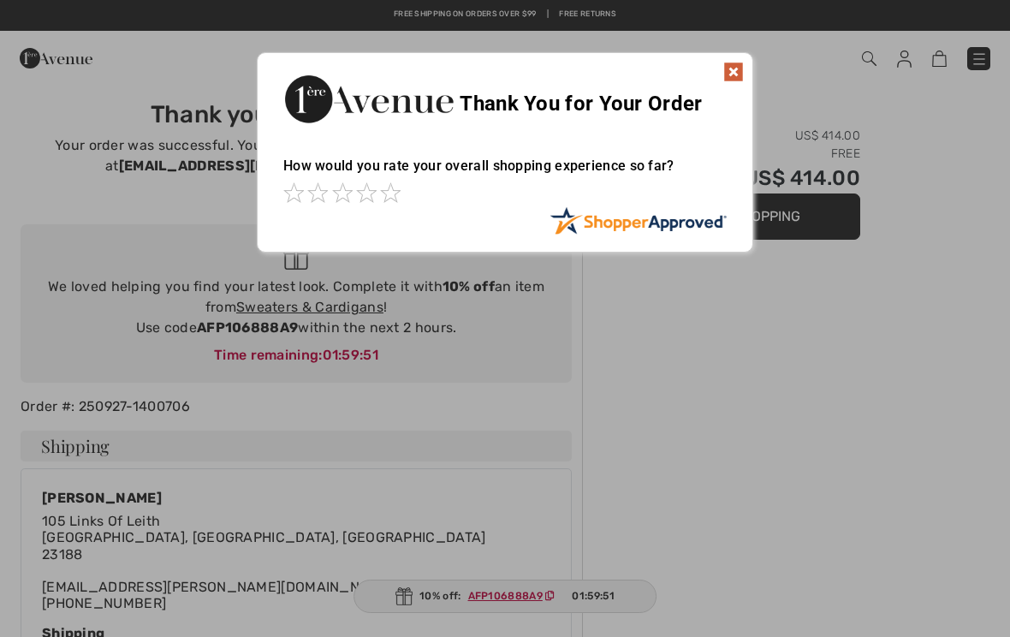
click at [738, 74] on img at bounding box center [733, 72] width 21 height 21
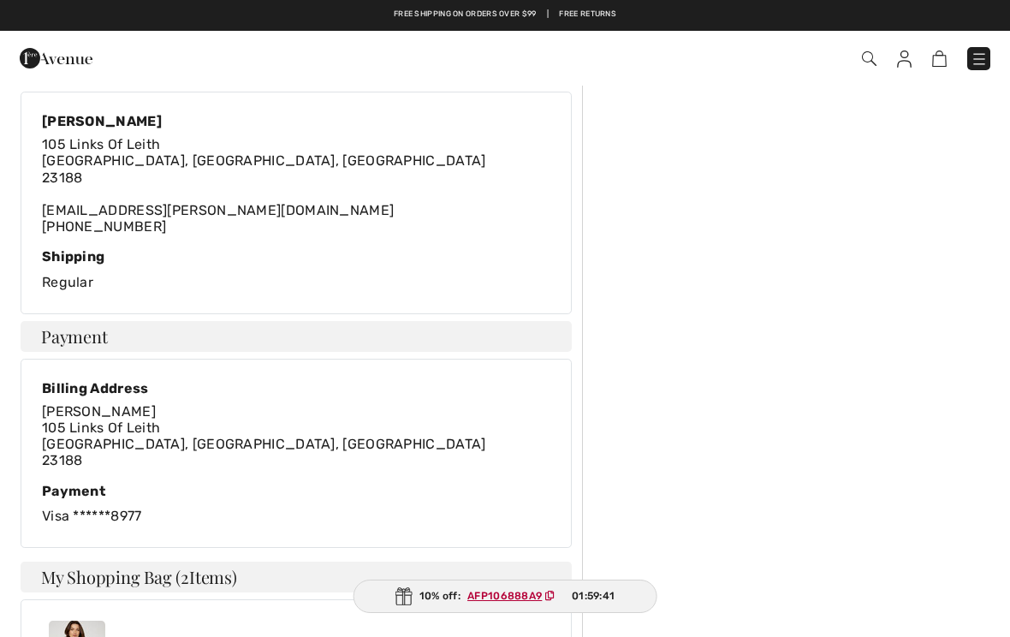
scroll to position [0, 0]
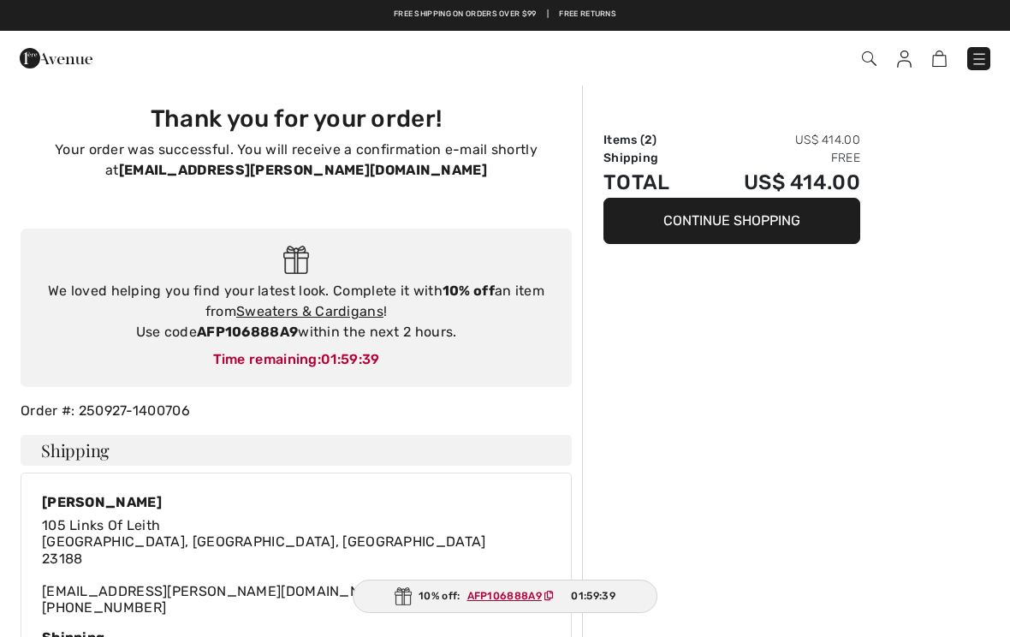
click at [39, 63] on img at bounding box center [56, 58] width 73 height 34
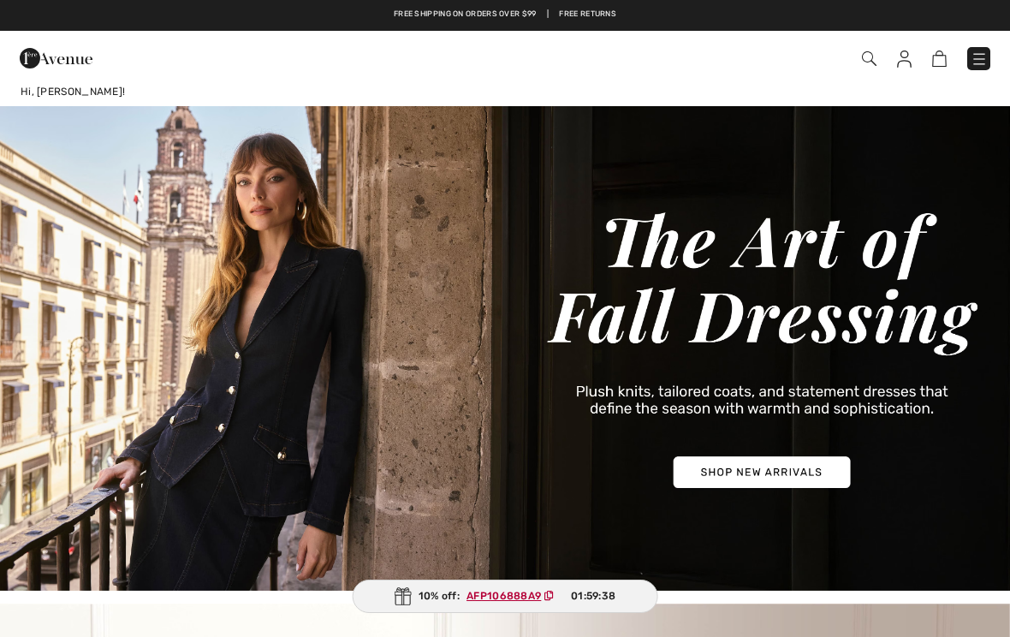
checkbox input "true"
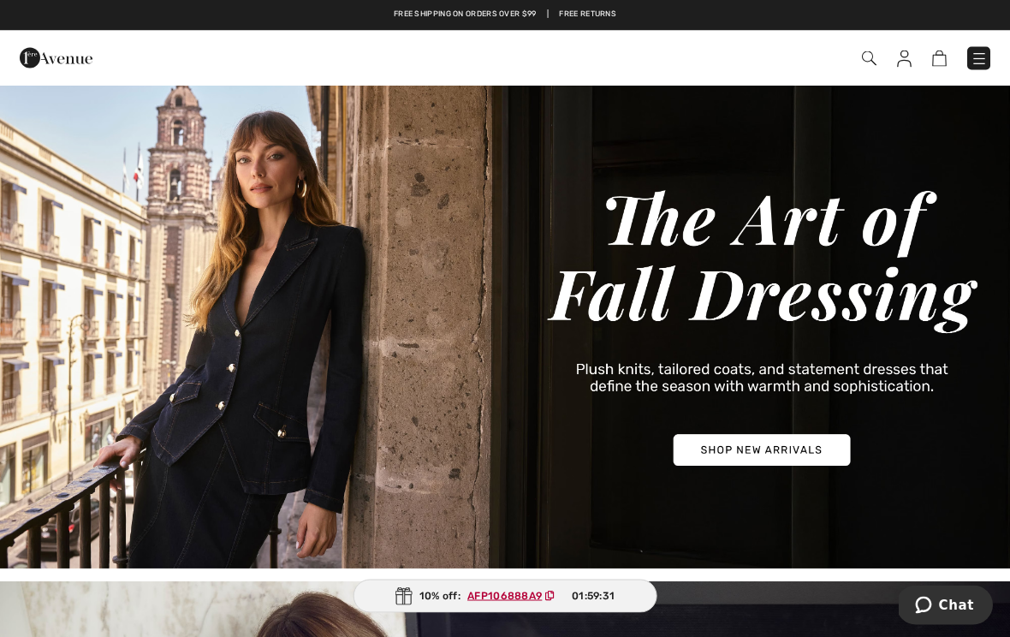
scroll to position [22, 0]
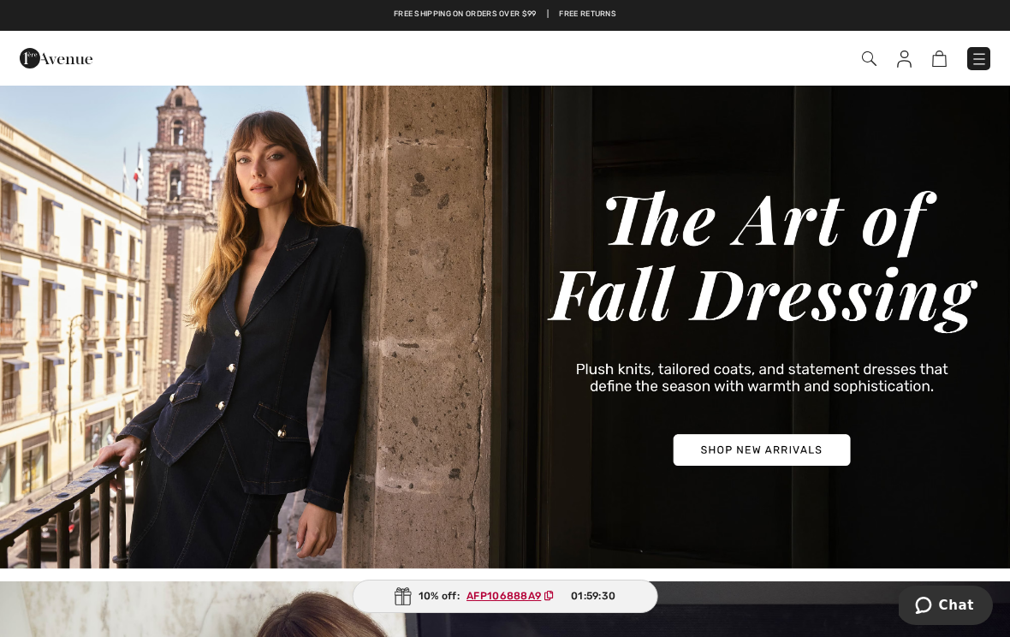
click at [867, 57] on img at bounding box center [869, 58] width 15 height 15
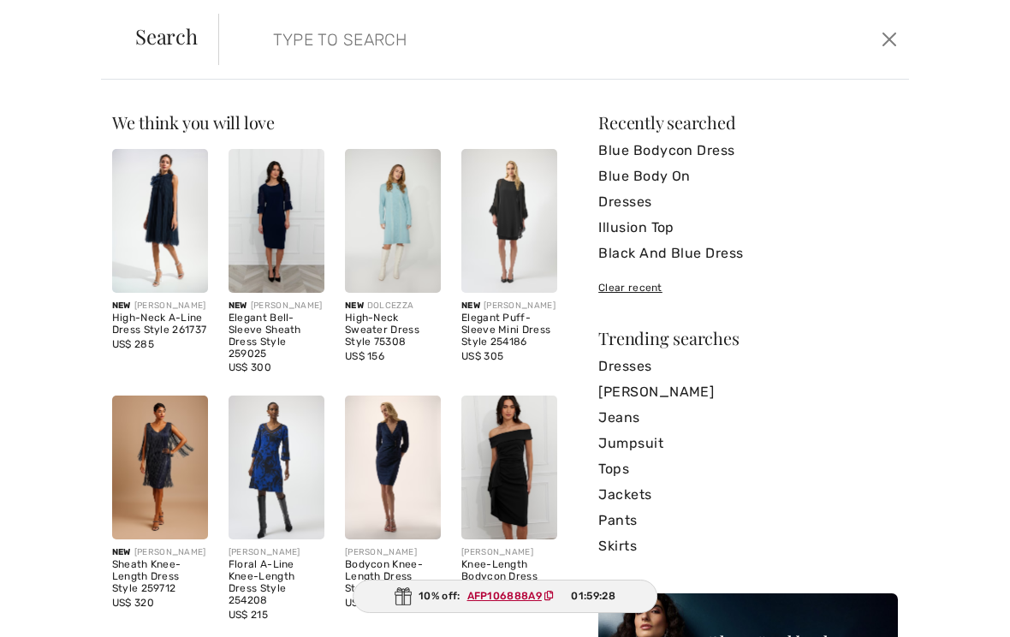
click at [354, 36] on input "search" at bounding box center [491, 39] width 463 height 51
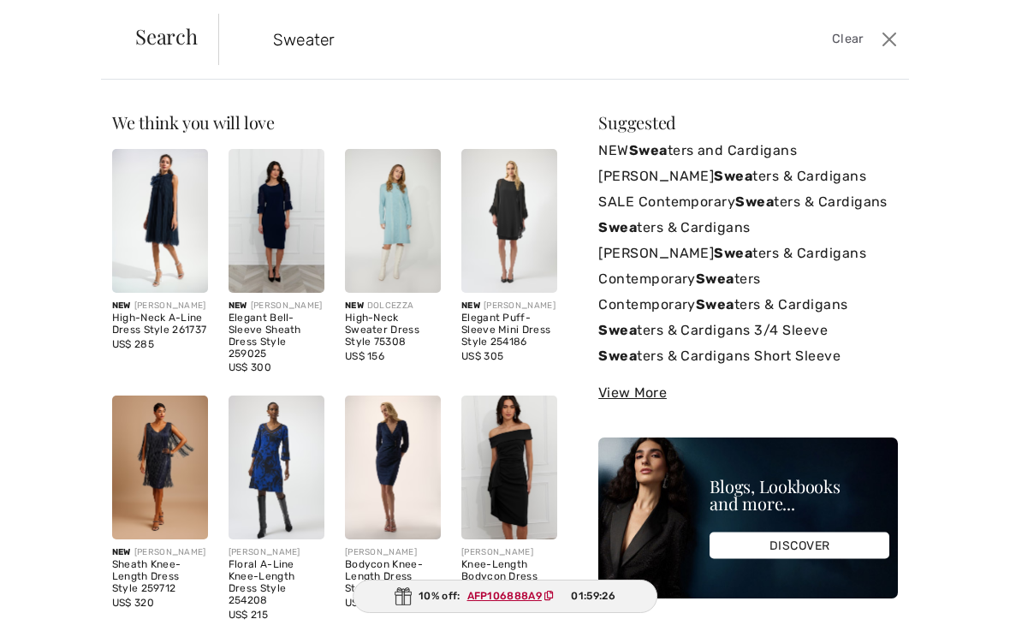
type input "Sweaters"
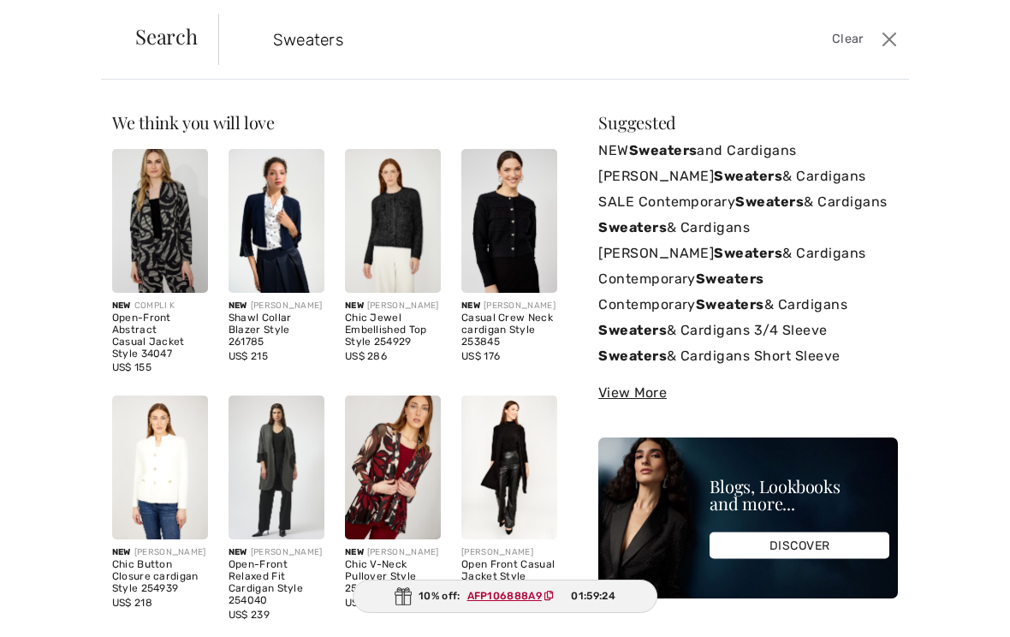
click at [707, 145] on link "NEW Sweaters and Cardigans" at bounding box center [747, 151] width 299 height 26
click at [696, 146] on strong "Sweaters" at bounding box center [663, 150] width 68 height 16
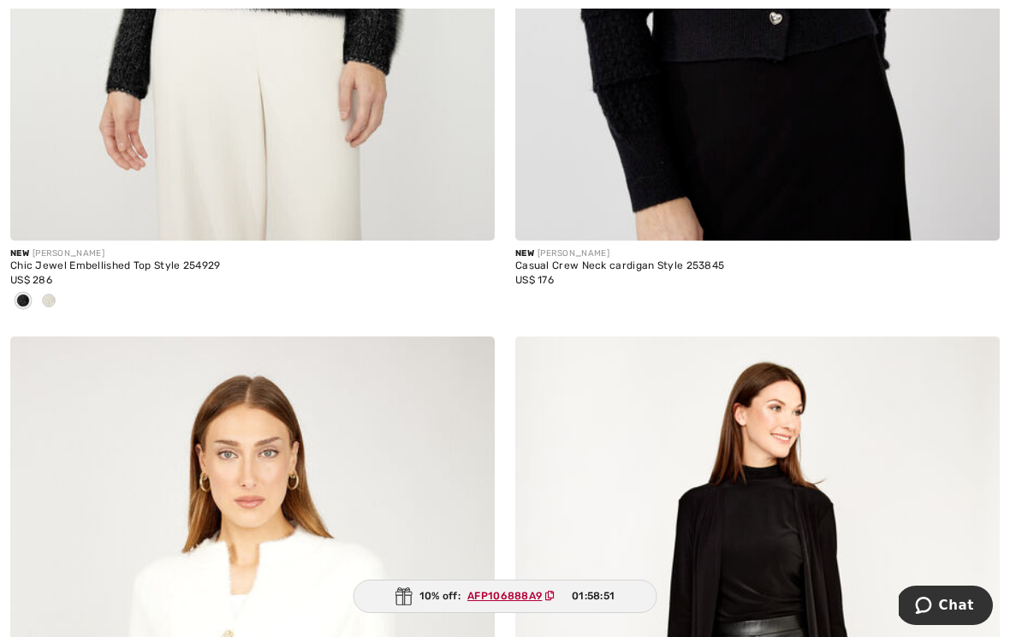
scroll to position [3414, 0]
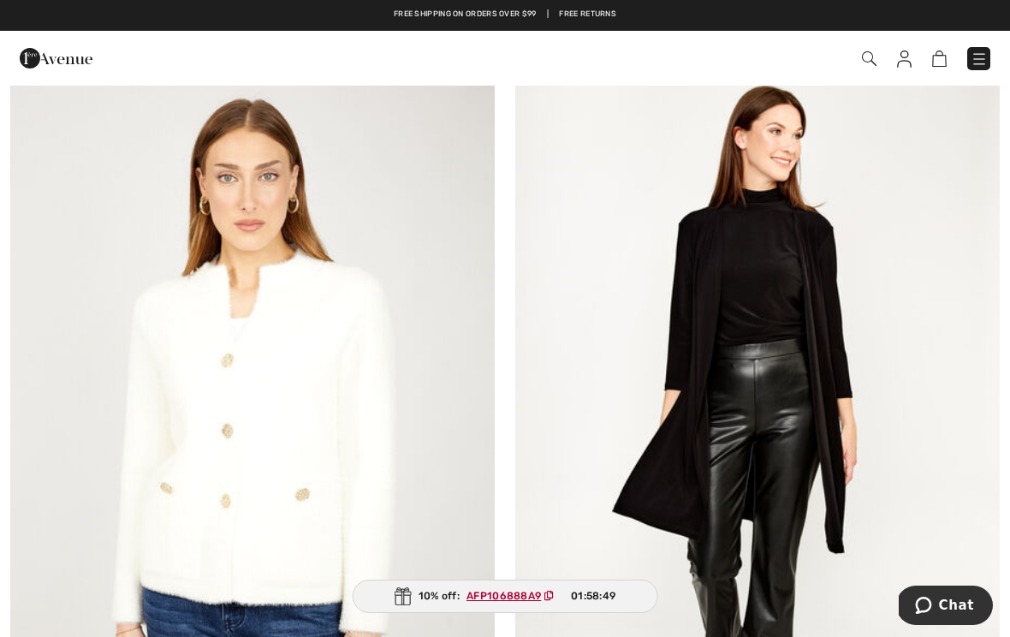
click at [744, 446] on img at bounding box center [757, 423] width 484 height 726
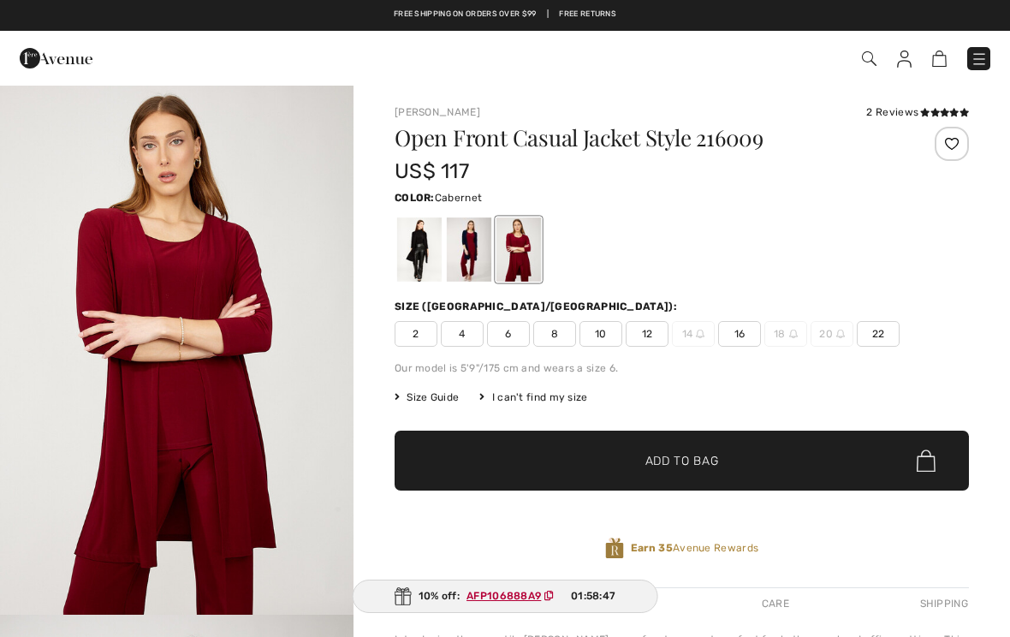
checkbox input "true"
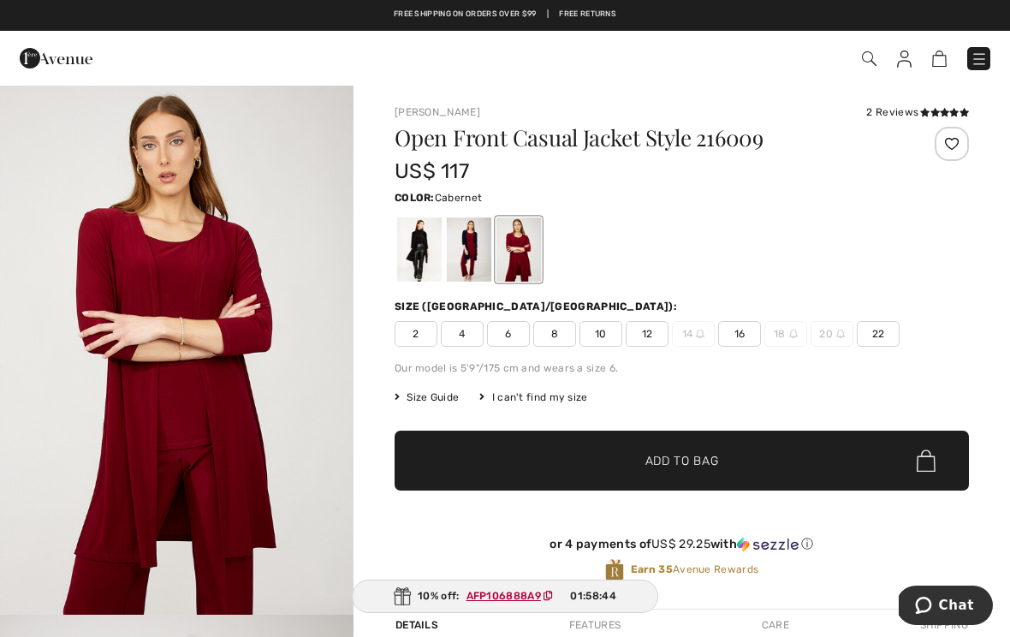
click at [872, 61] on img at bounding box center [869, 58] width 15 height 15
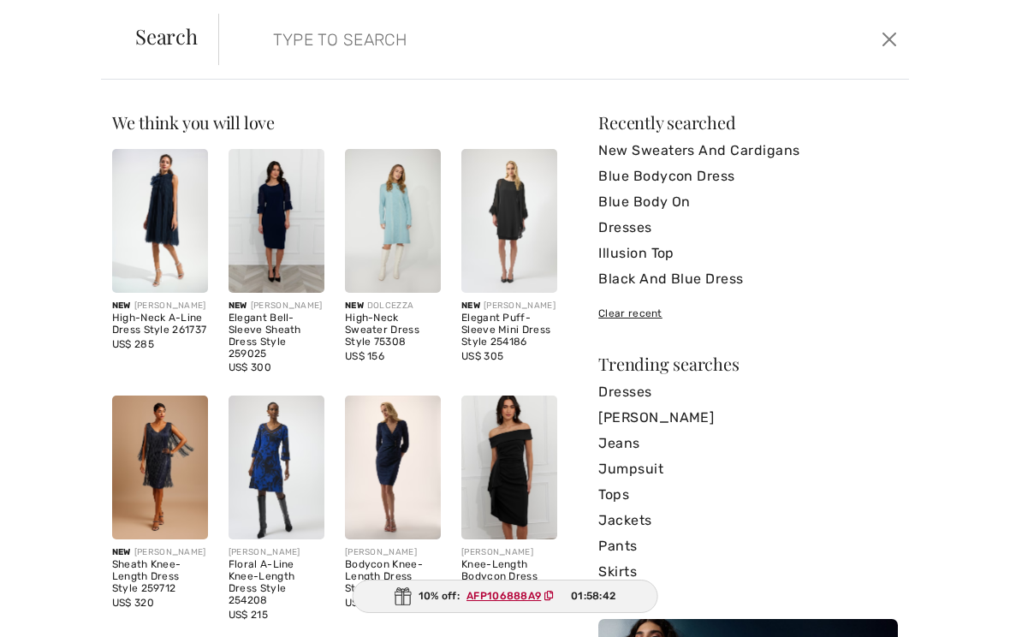
click at [275, 210] on img at bounding box center [276, 221] width 96 height 144
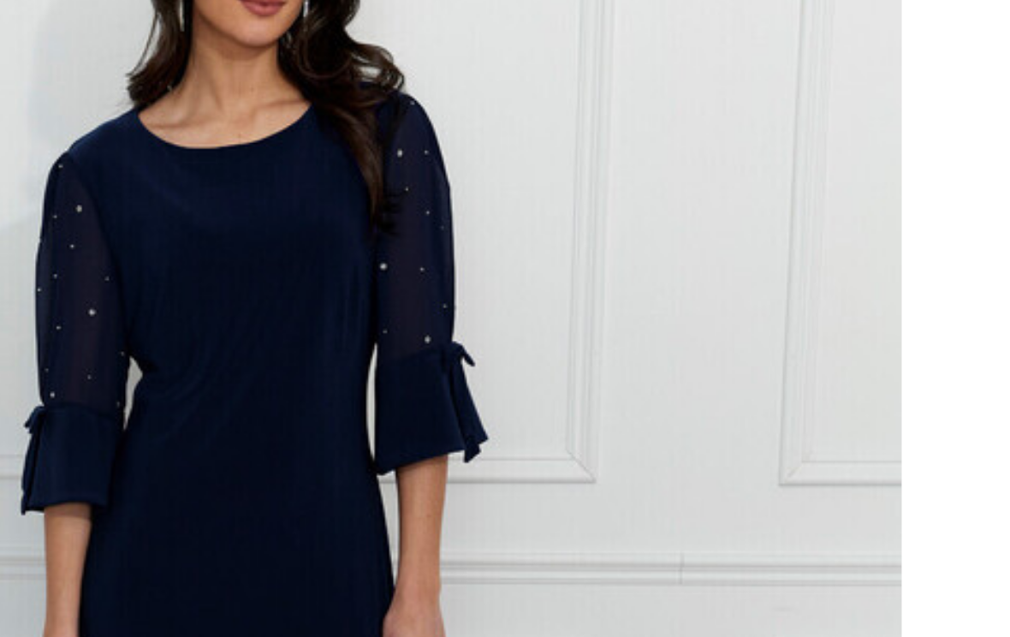
scroll to position [10, 0]
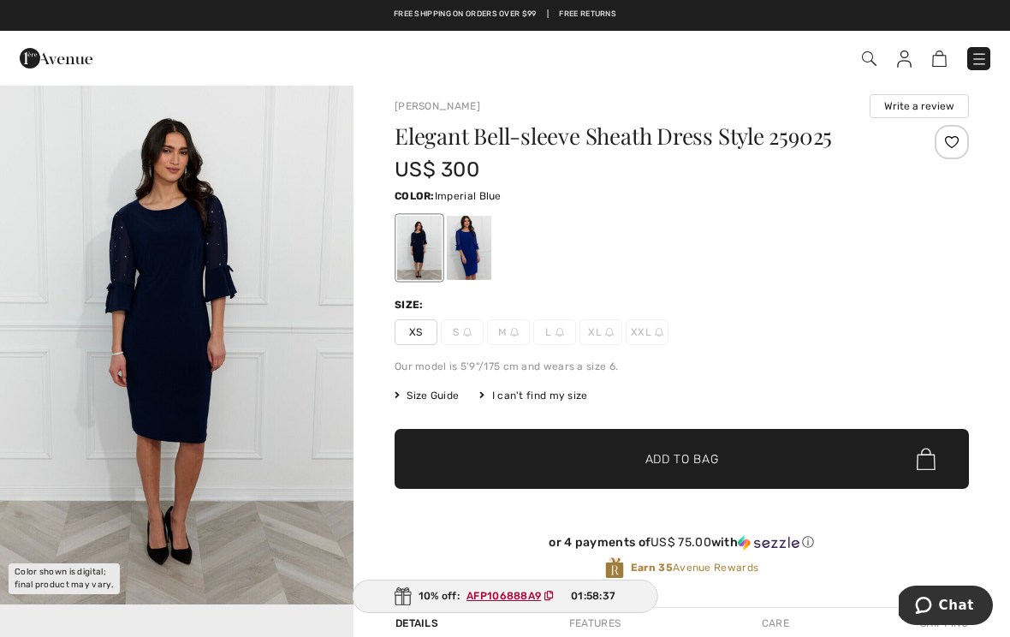
click at [480, 240] on div at bounding box center [469, 248] width 44 height 64
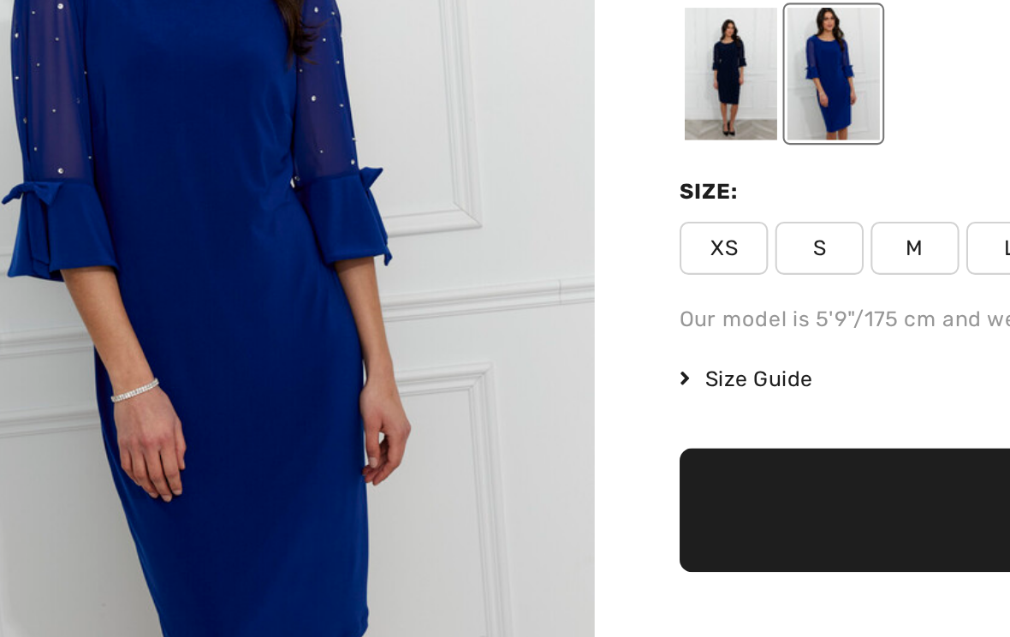
scroll to position [85, 0]
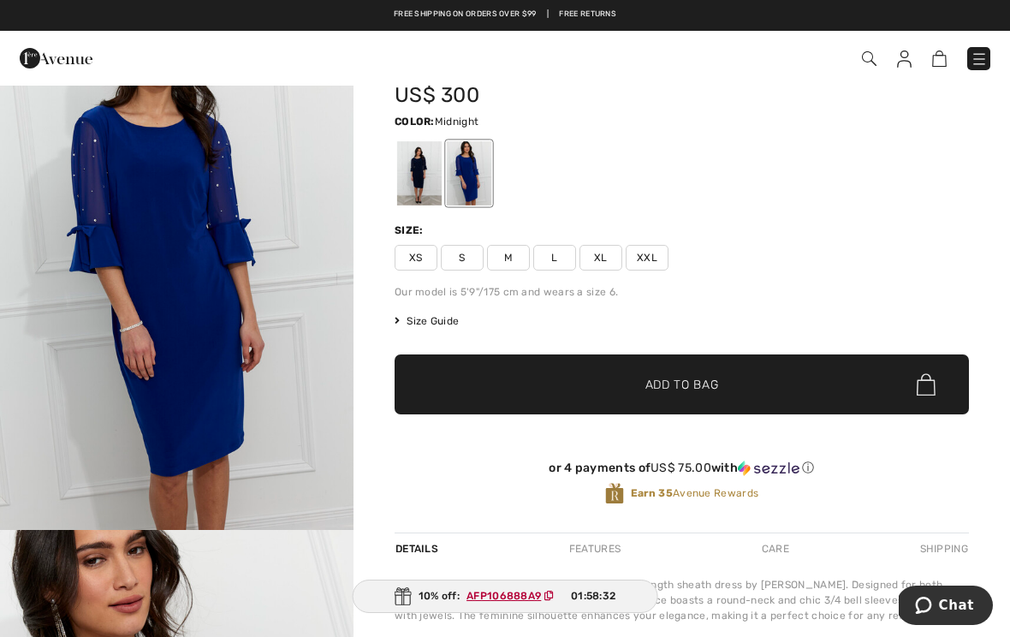
click at [425, 176] on div at bounding box center [419, 173] width 44 height 64
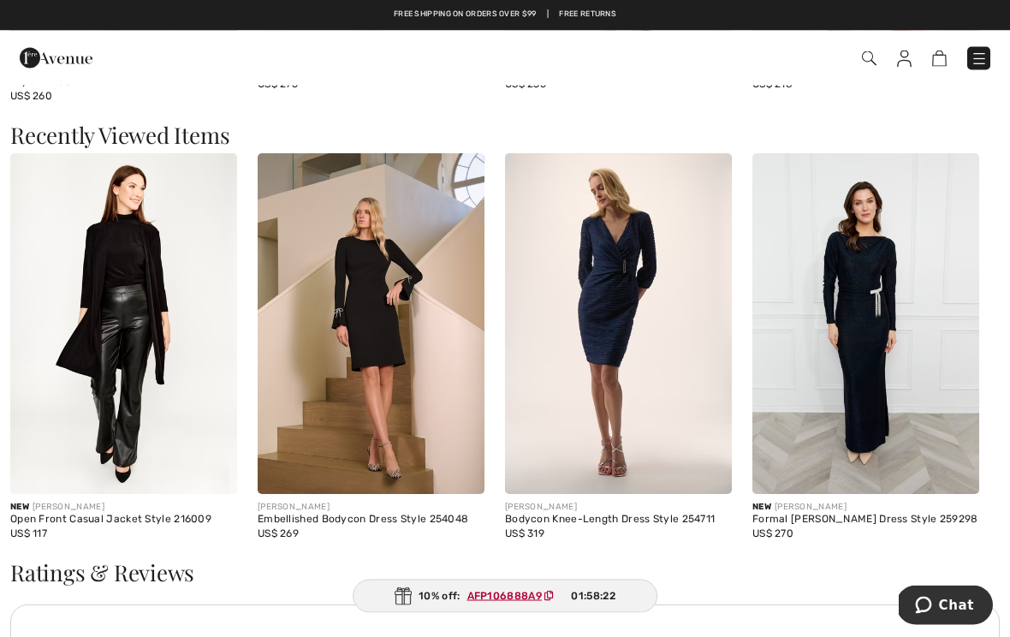
scroll to position [1385, 0]
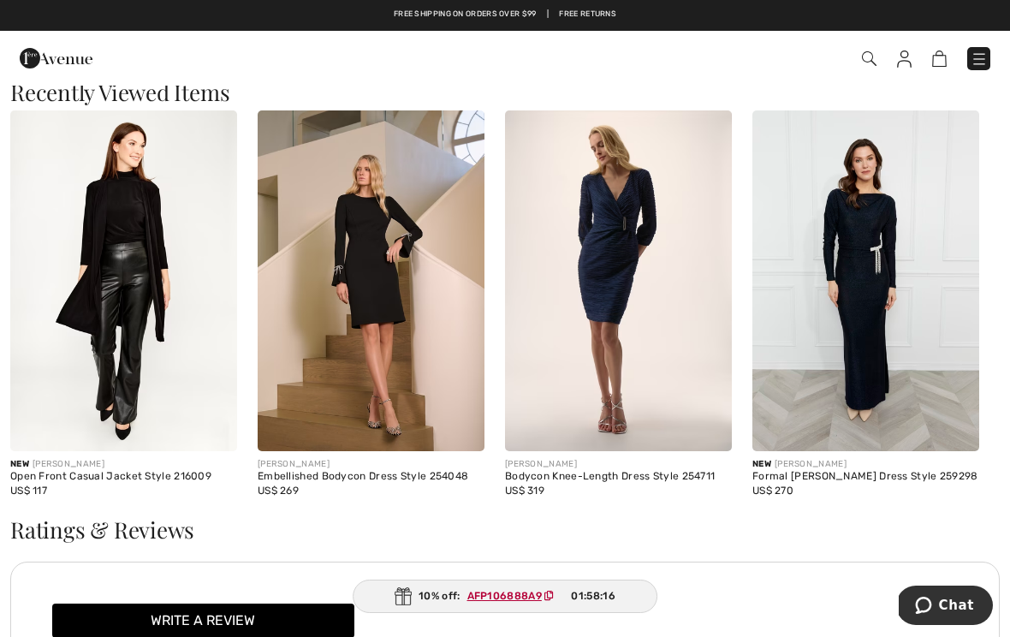
click at [875, 287] on img at bounding box center [865, 280] width 227 height 341
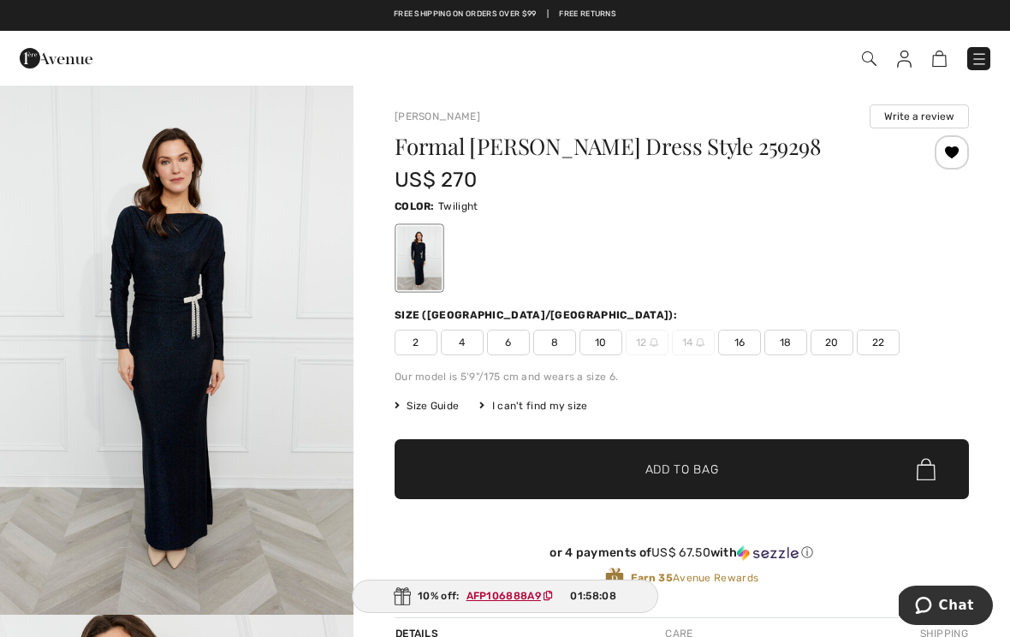
click at [609, 333] on span "10" at bounding box center [600, 342] width 43 height 26
click at [431, 411] on span "Size Guide" at bounding box center [426, 405] width 64 height 15
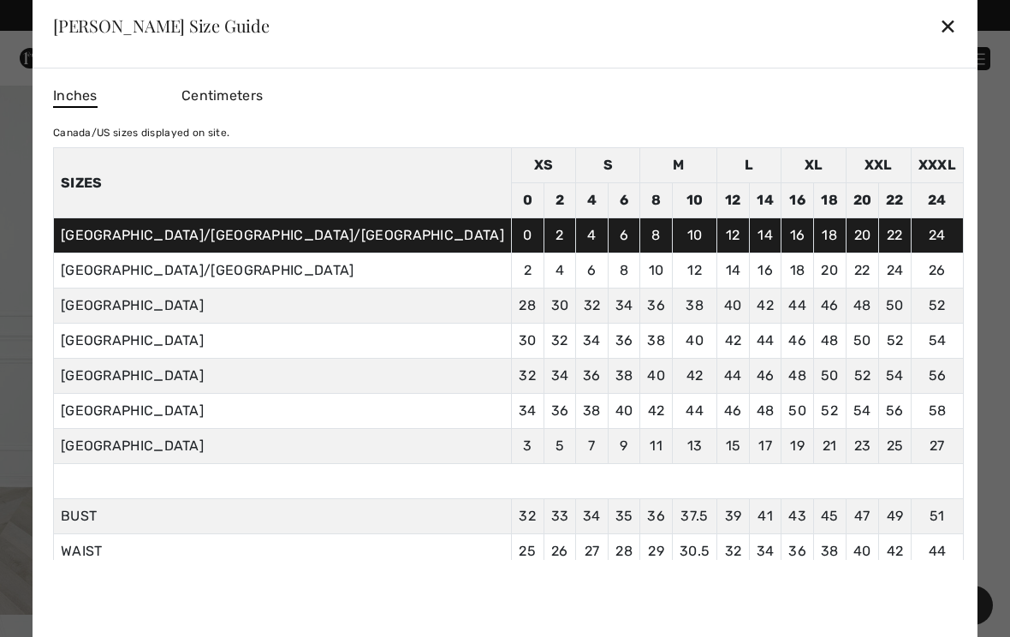
click at [939, 32] on div "✕" at bounding box center [948, 26] width 18 height 36
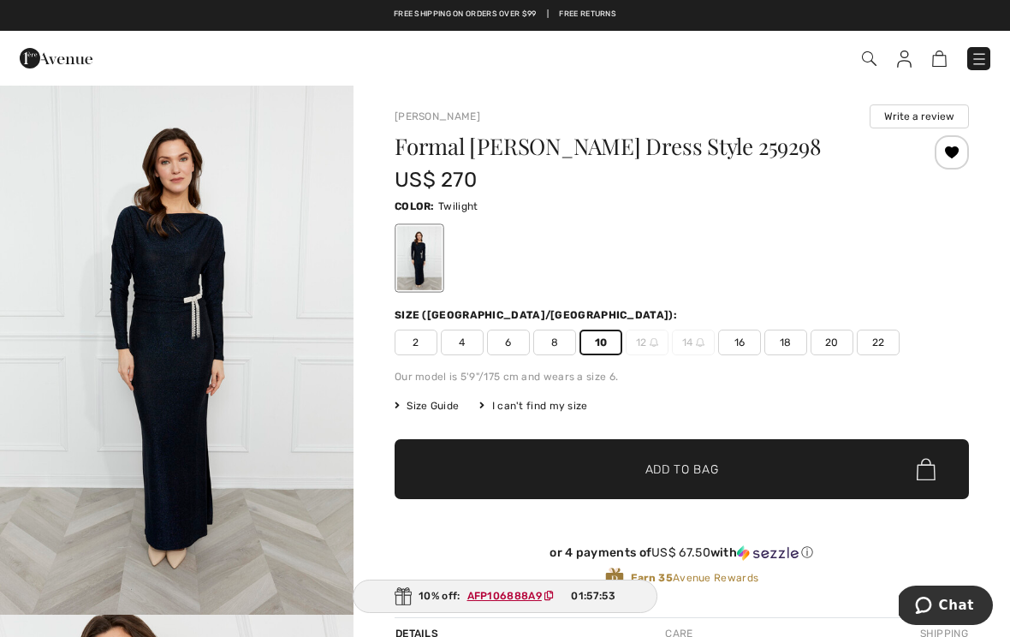
click at [953, 153] on div at bounding box center [951, 152] width 34 height 34
click at [961, 151] on div "Removed from Wishlist" at bounding box center [951, 152] width 34 height 34
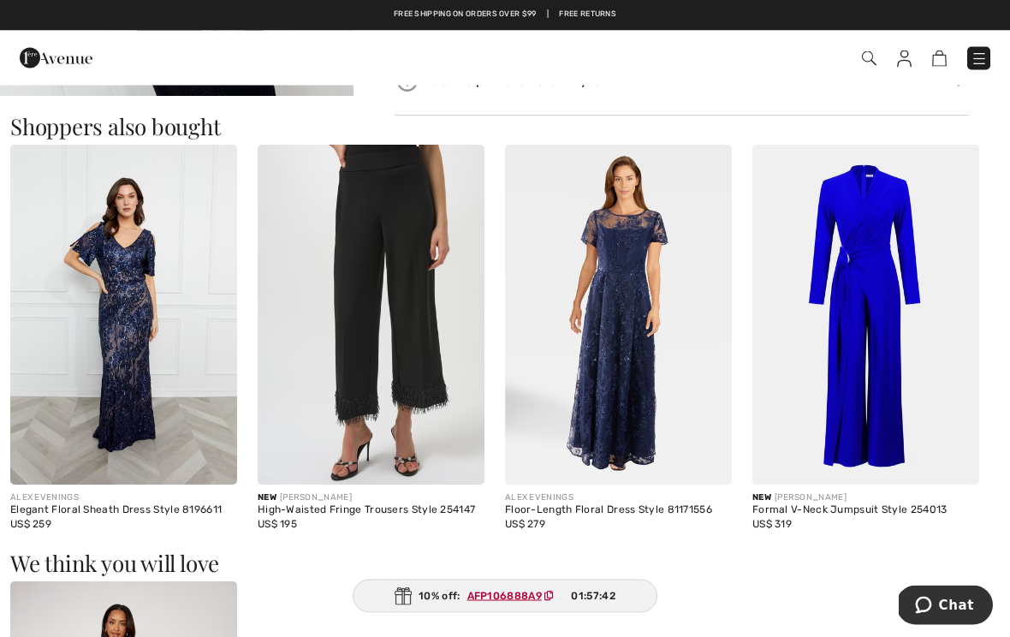
scroll to position [944, 0]
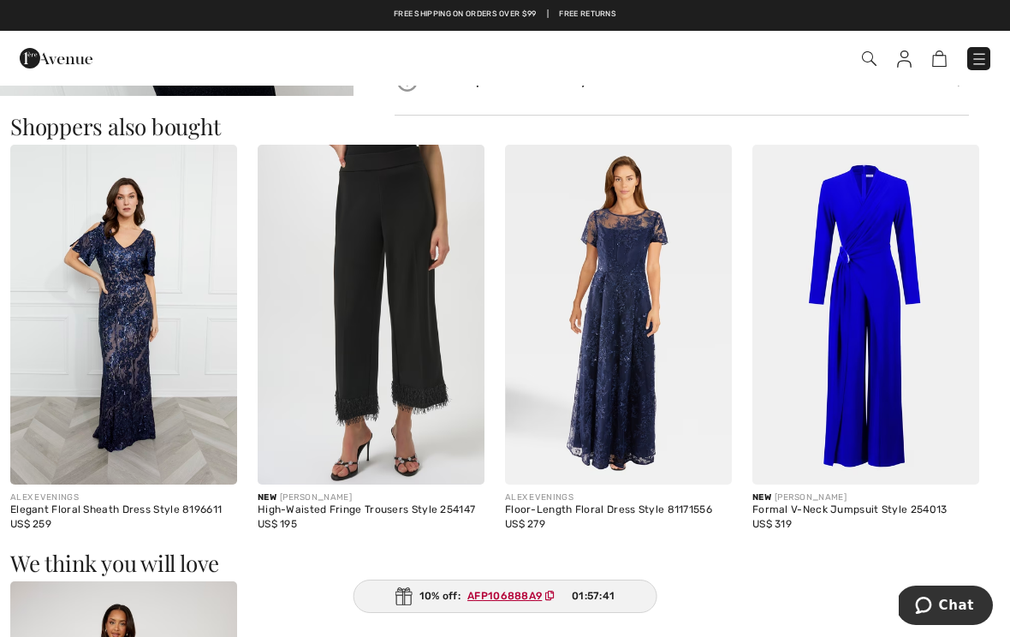
click at [406, 355] on img at bounding box center [371, 315] width 227 height 341
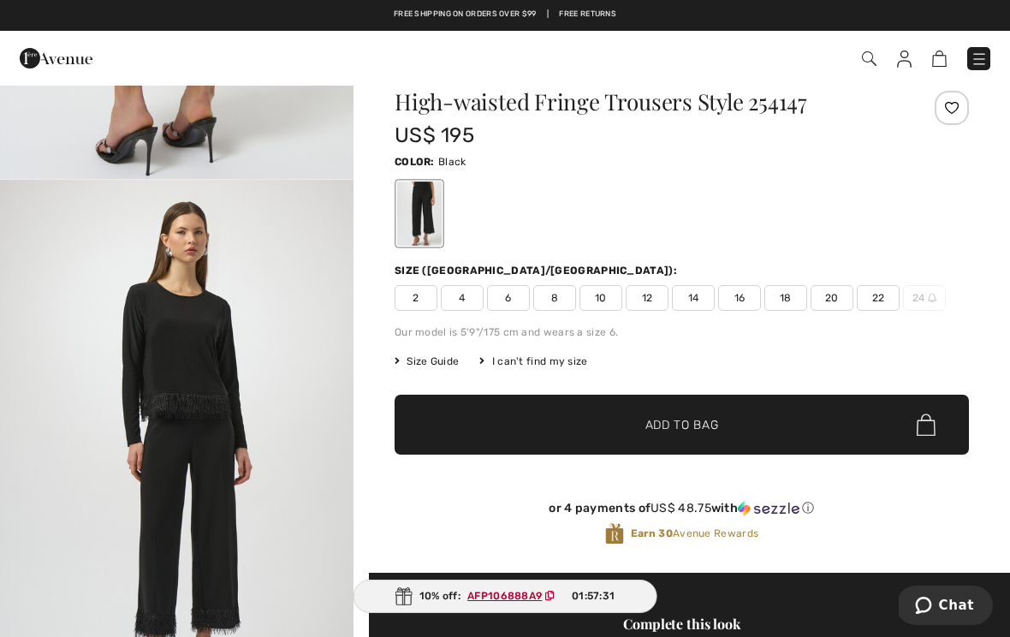
scroll to position [1540, 0]
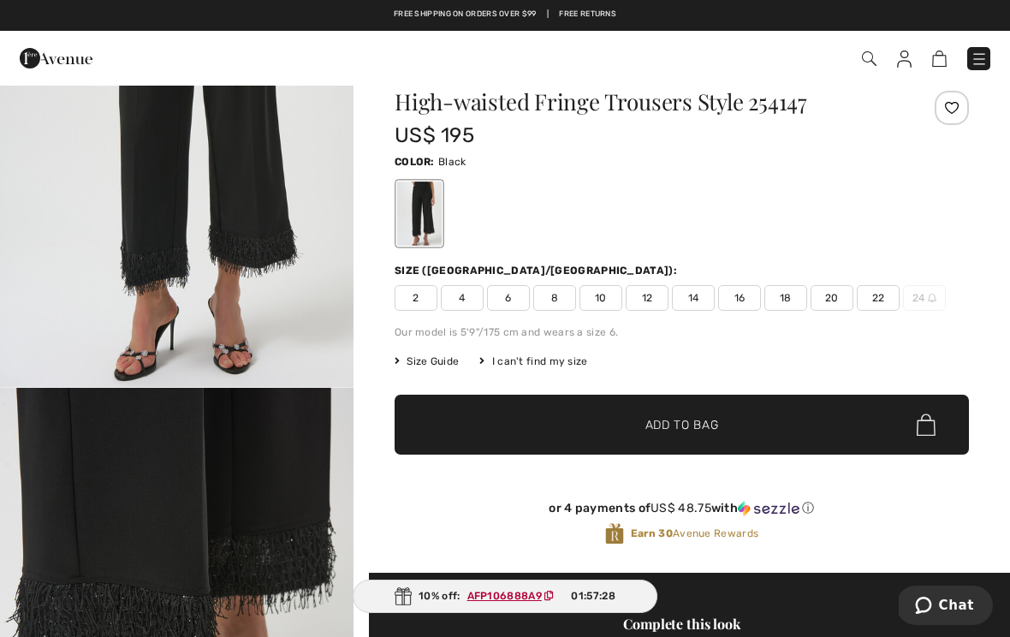
click at [878, 50] on span at bounding box center [712, 58] width 555 height 23
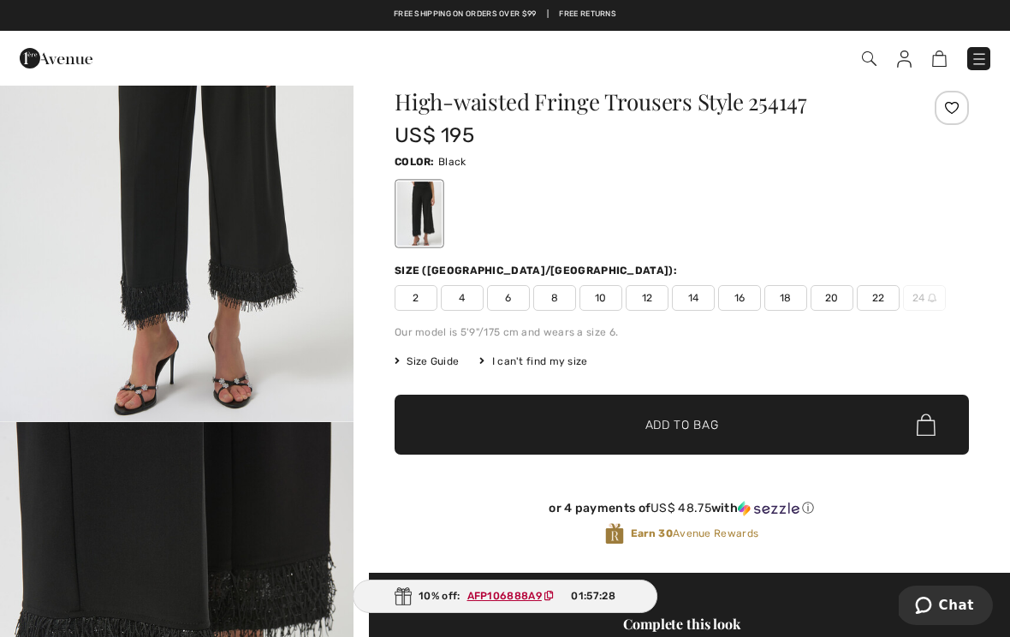
click at [874, 52] on img at bounding box center [869, 58] width 15 height 15
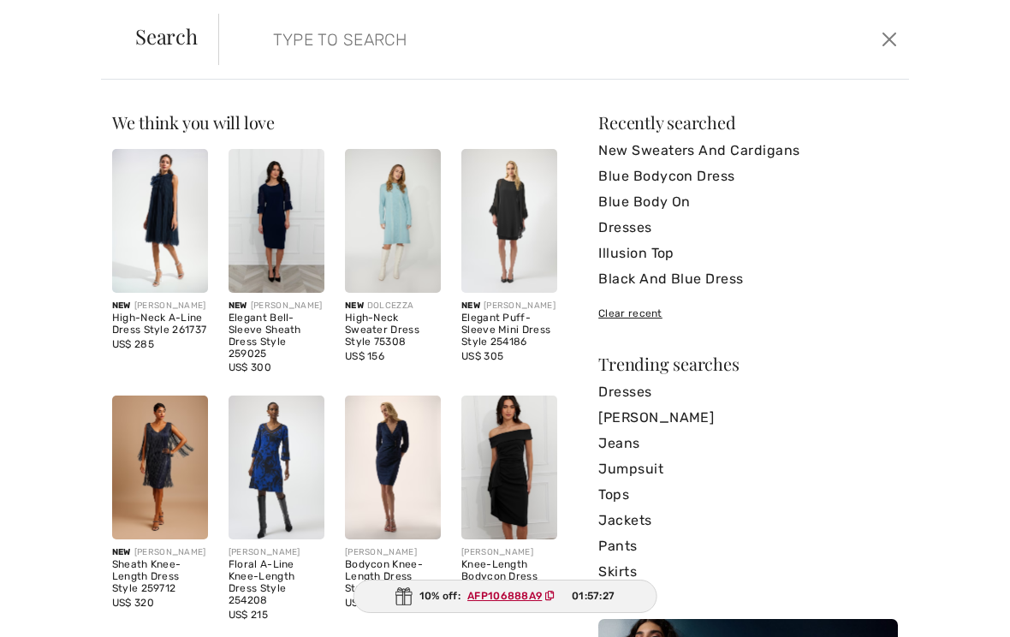
scroll to position [138, 0]
click at [311, 44] on input "search" at bounding box center [491, 39] width 463 height 51
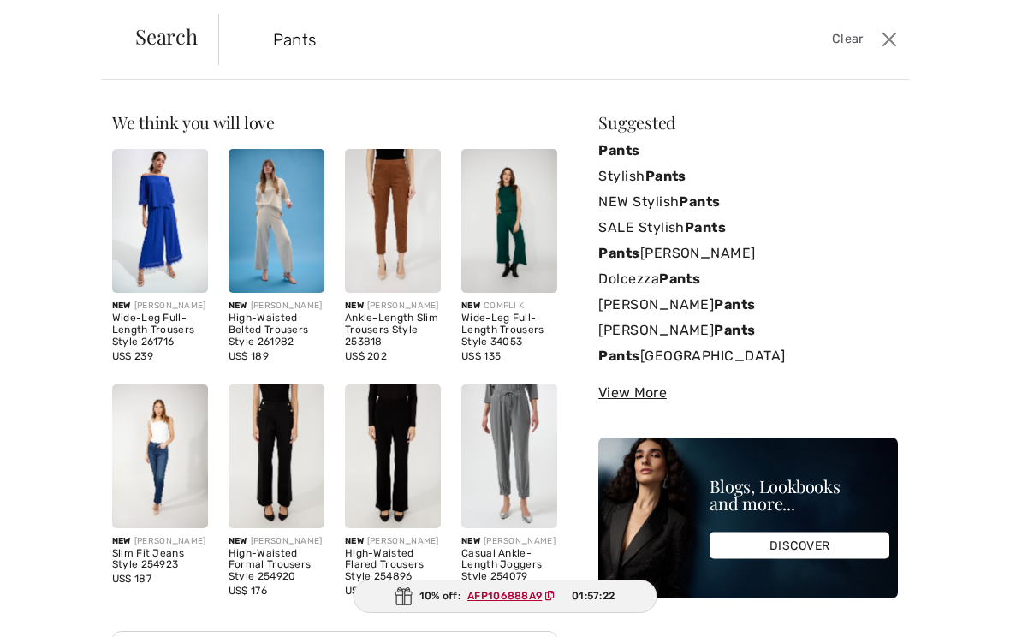
type input "Pants"
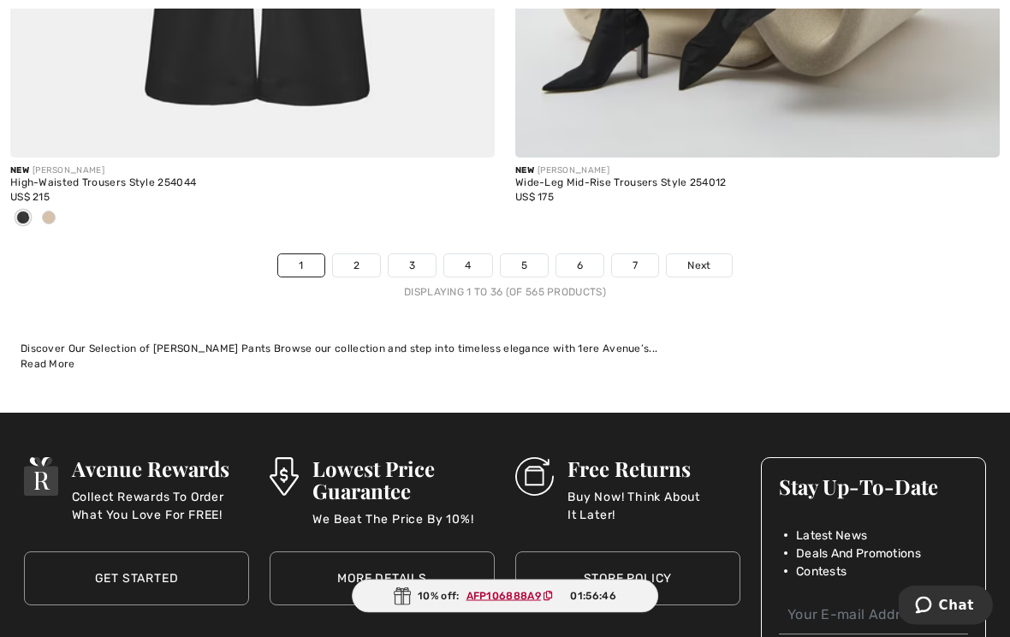
scroll to position [14890, 0]
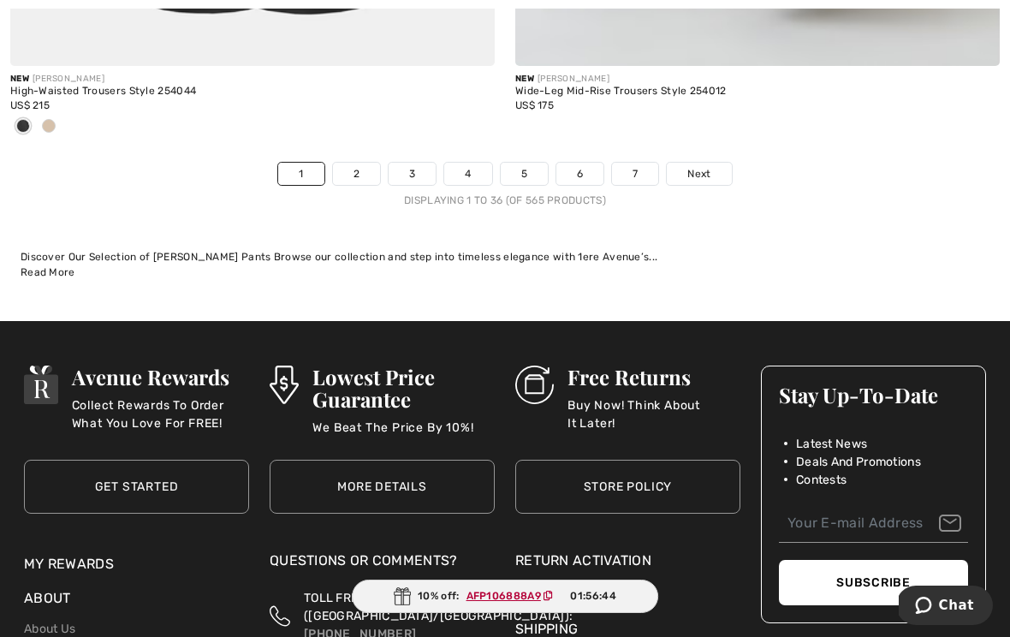
click at [364, 163] on link "2" at bounding box center [356, 174] width 47 height 22
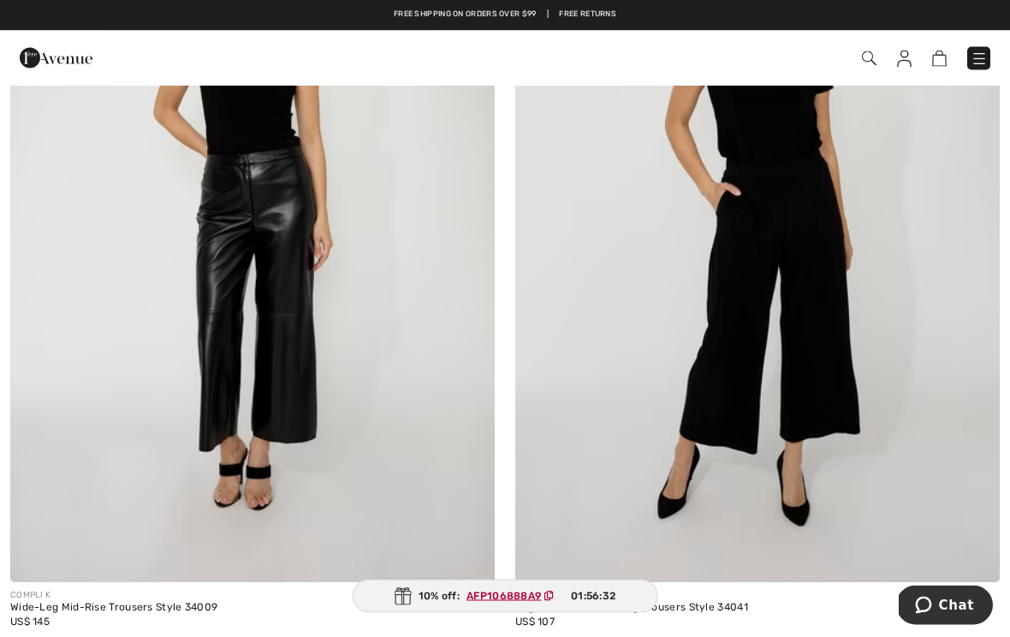
scroll to position [2776, 0]
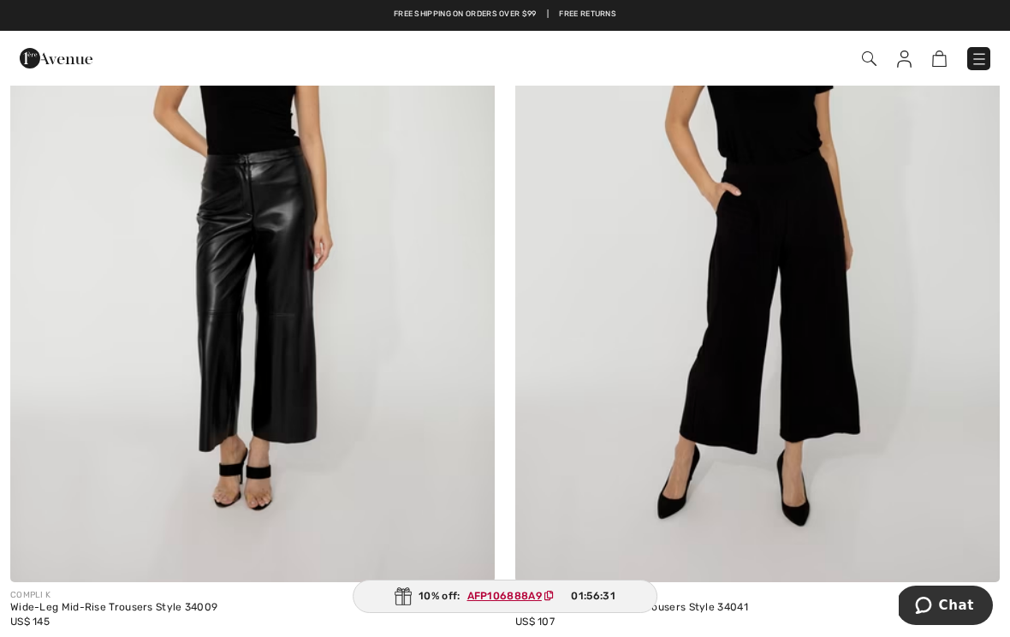
click at [813, 299] on img at bounding box center [757, 218] width 484 height 726
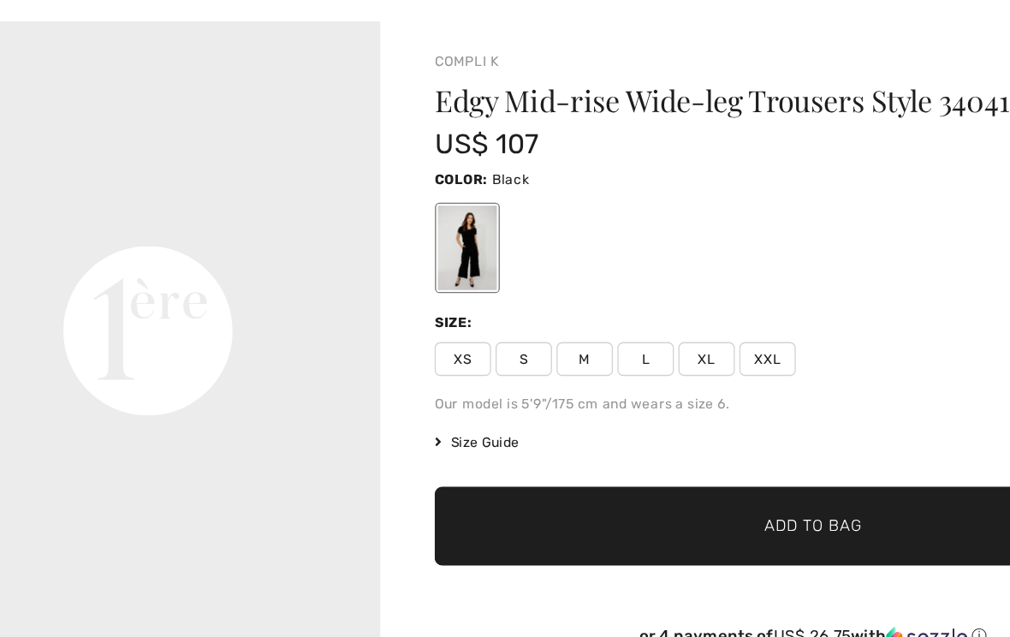
scroll to position [1067, 0]
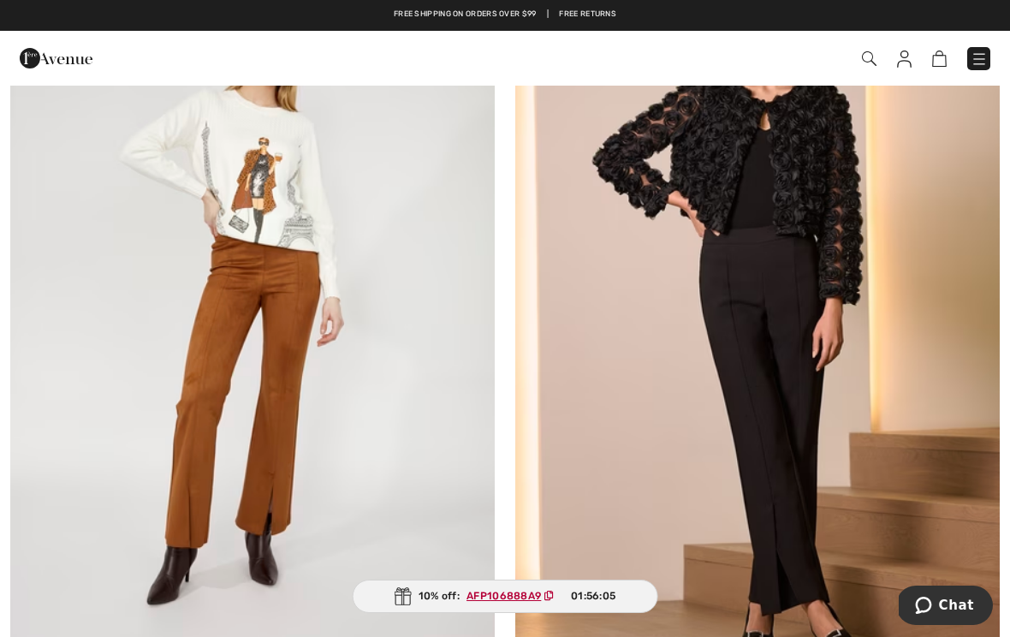
scroll to position [6763, 0]
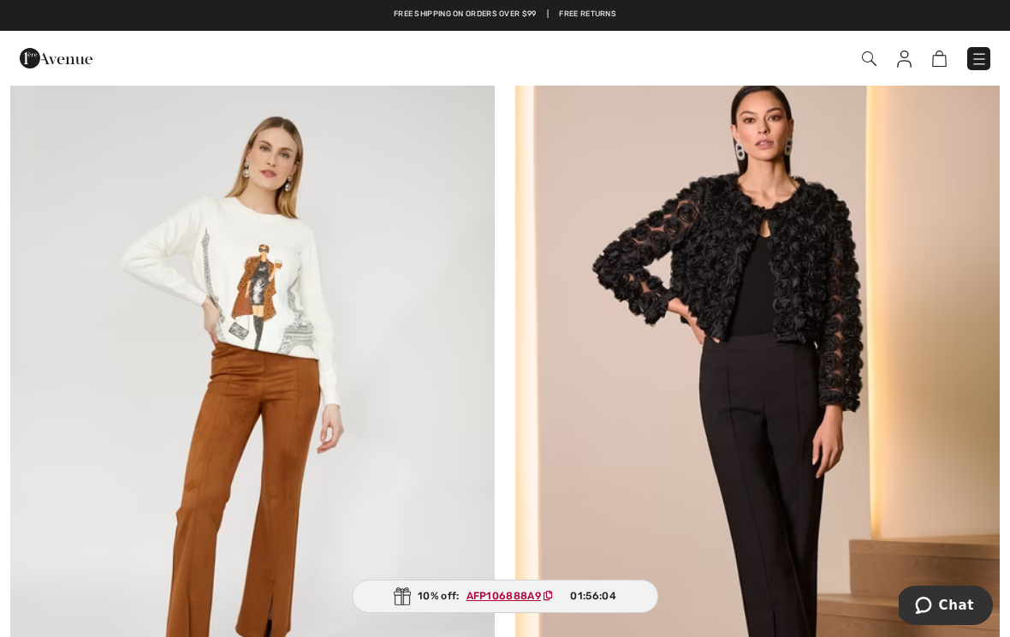
click at [790, 412] on img at bounding box center [757, 415] width 484 height 726
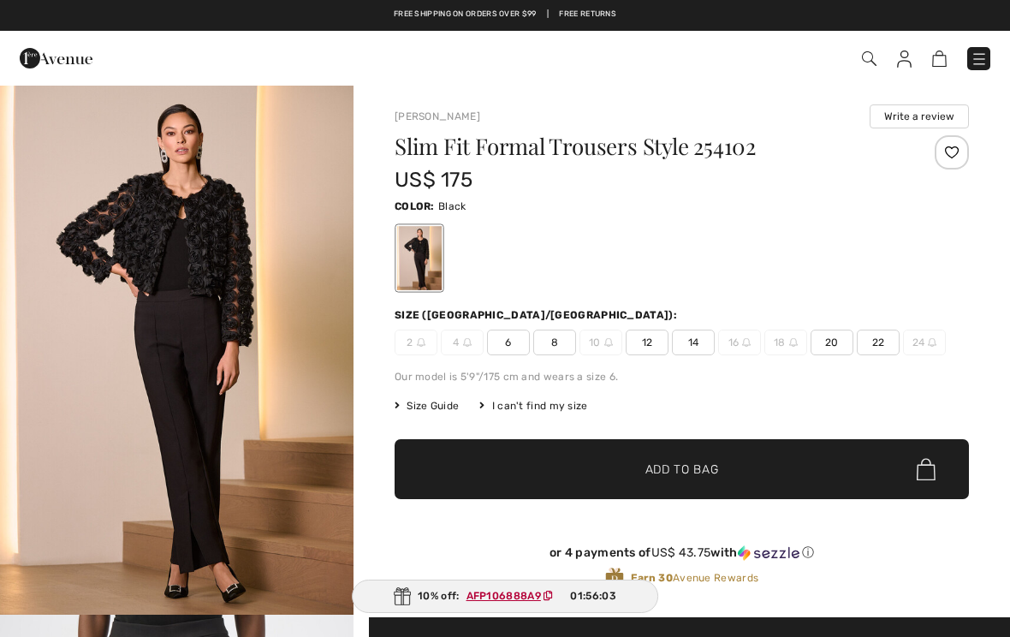
checkbox input "true"
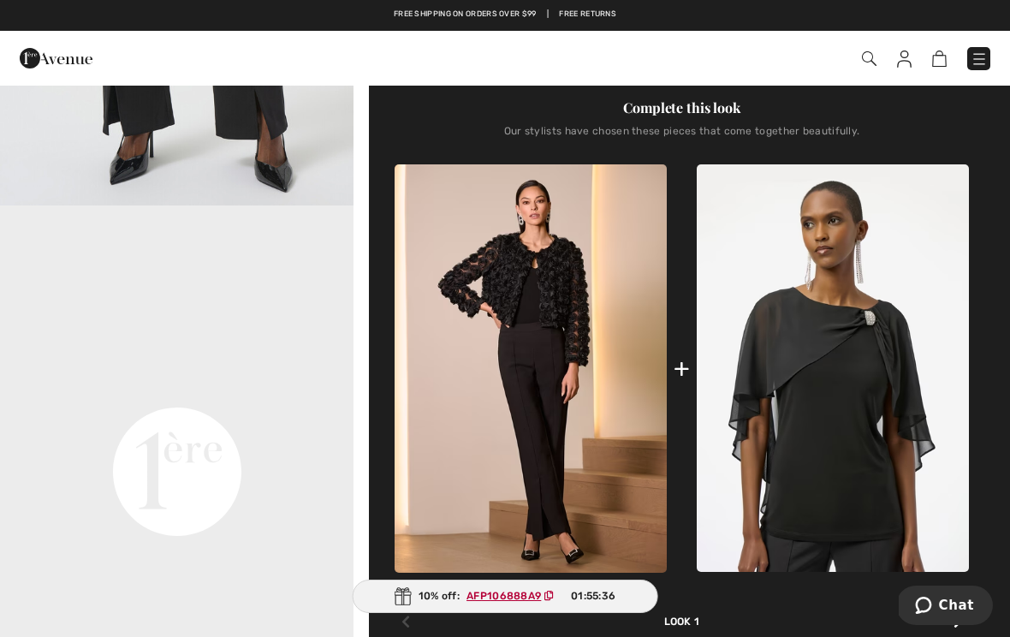
scroll to position [658, 0]
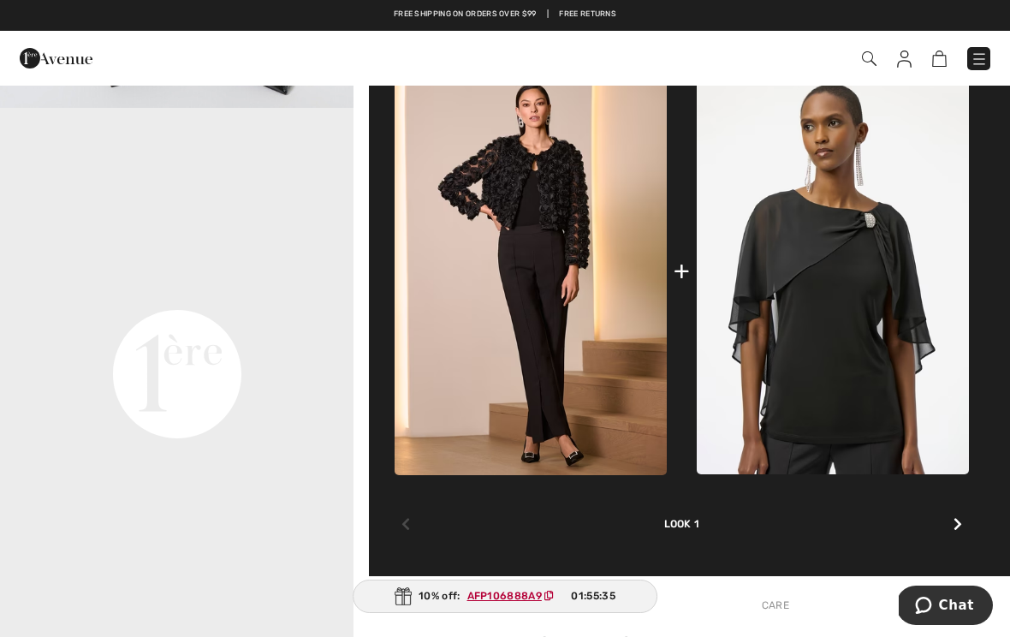
click at [877, 362] on img at bounding box center [832, 270] width 272 height 407
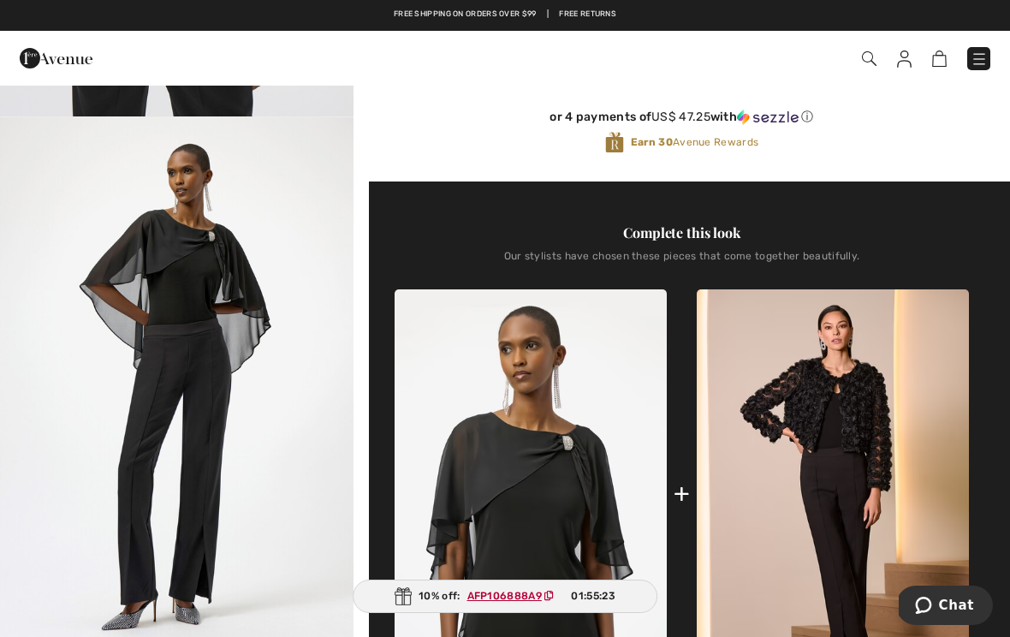
scroll to position [355, 0]
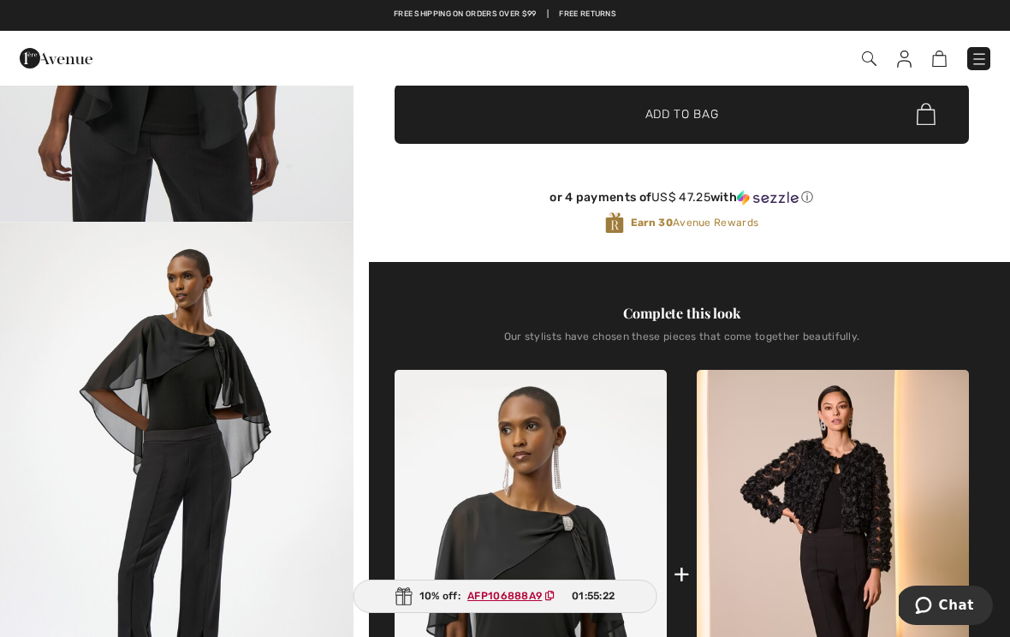
click at [872, 480] on img at bounding box center [832, 574] width 272 height 408
